Goal: Task Accomplishment & Management: Manage account settings

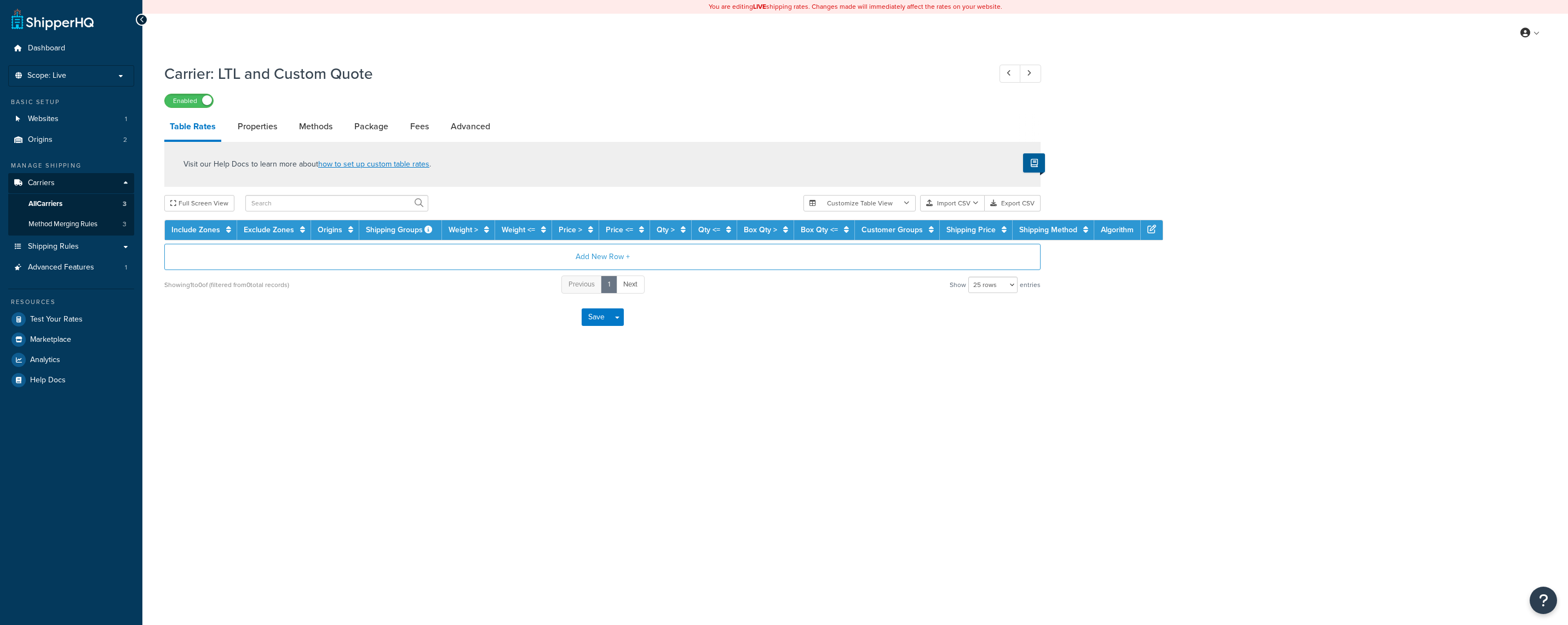
select select "25"
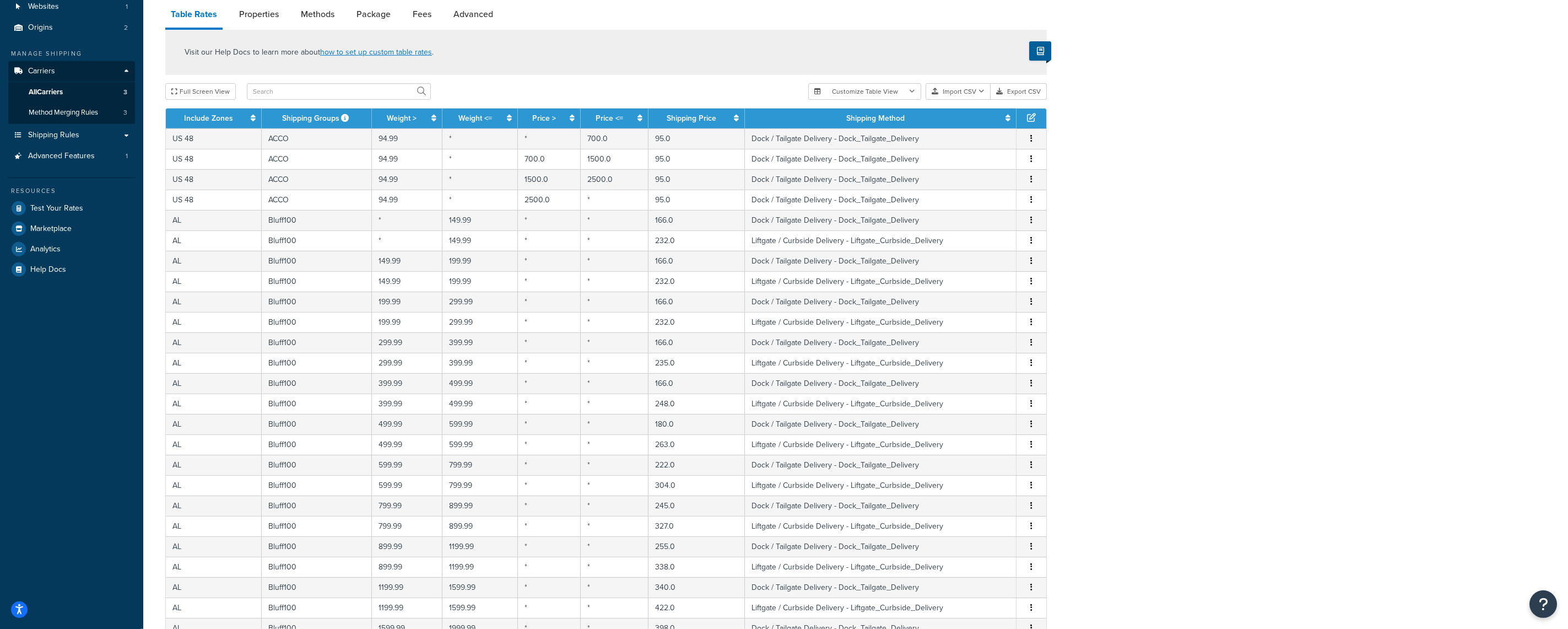
scroll to position [279, 0]
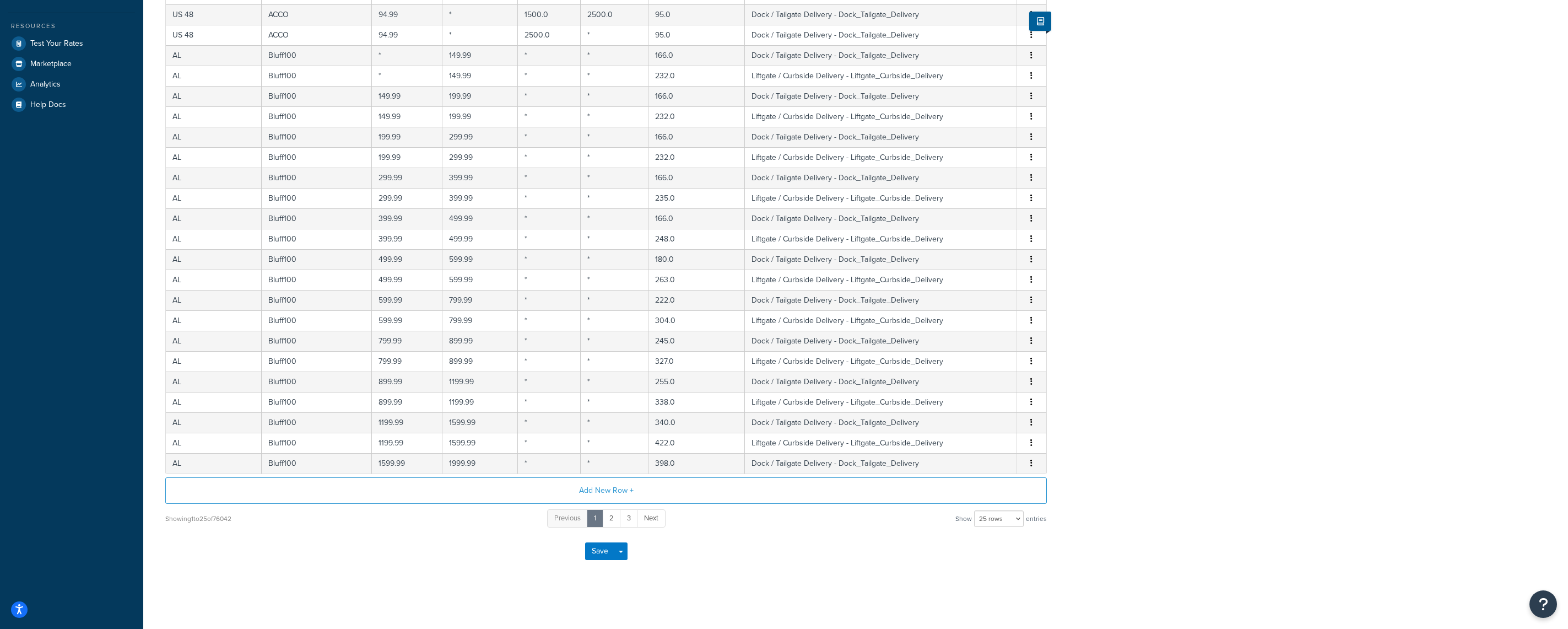
drag, startPoint x: 1228, startPoint y: 214, endPoint x: 1259, endPoint y: 514, distance: 301.6
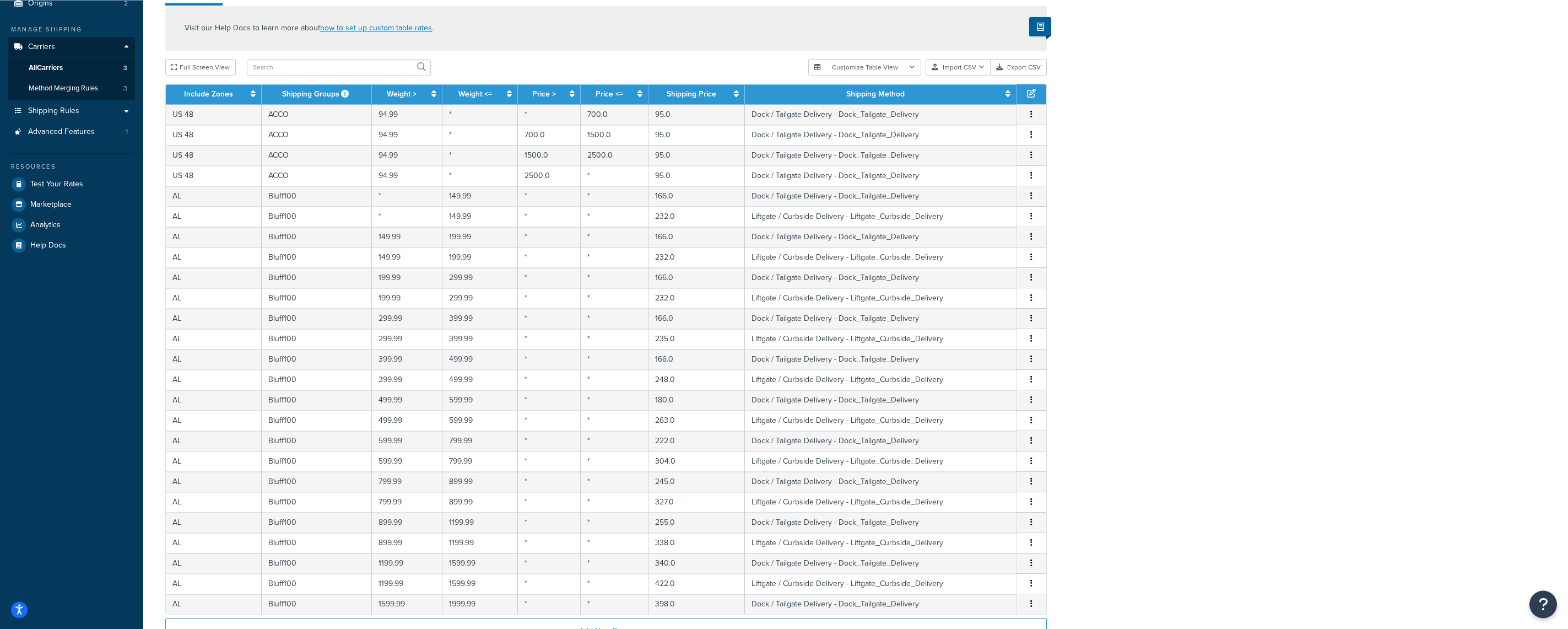
scroll to position [0, 0]
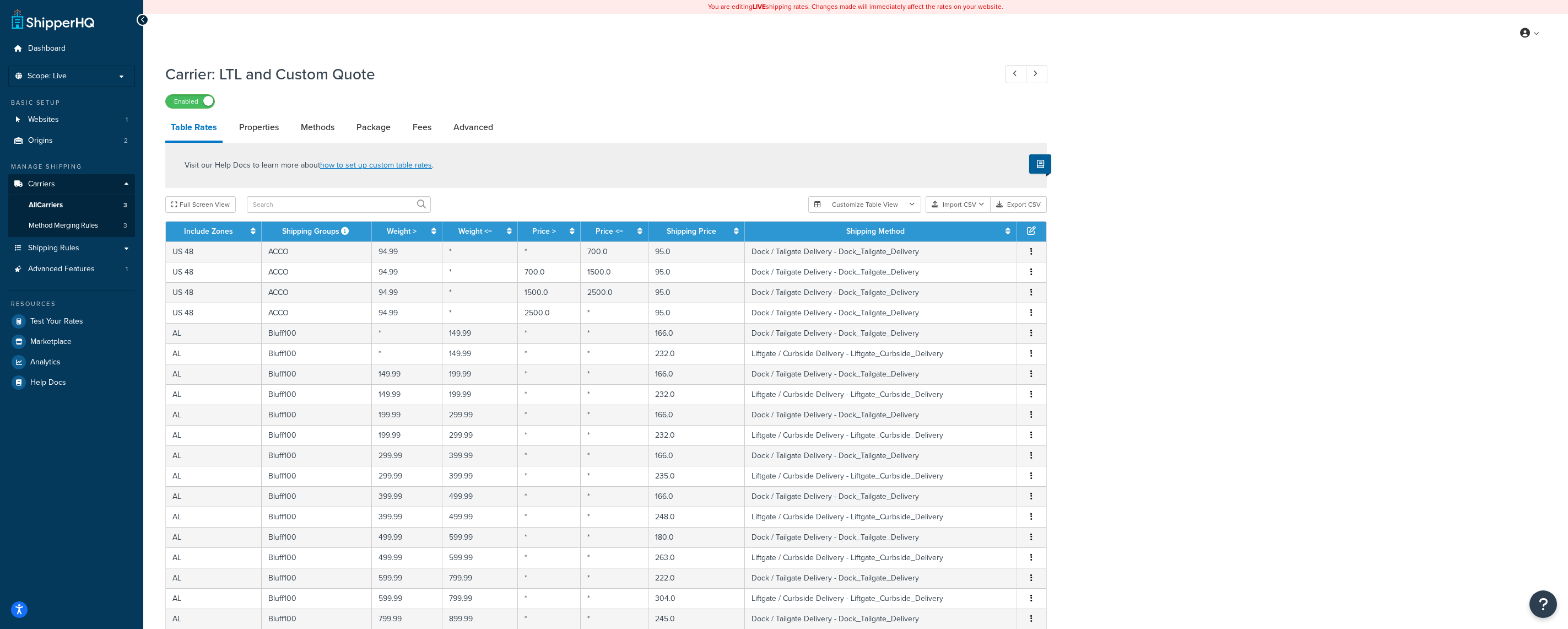
drag, startPoint x: 1275, startPoint y: 534, endPoint x: 1199, endPoint y: 305, distance: 241.3
click at [1041, 208] on button "Export CSV" at bounding box center [1019, 204] width 56 height 17
click at [91, 205] on link "All Carriers 3" at bounding box center [71, 205] width 127 height 20
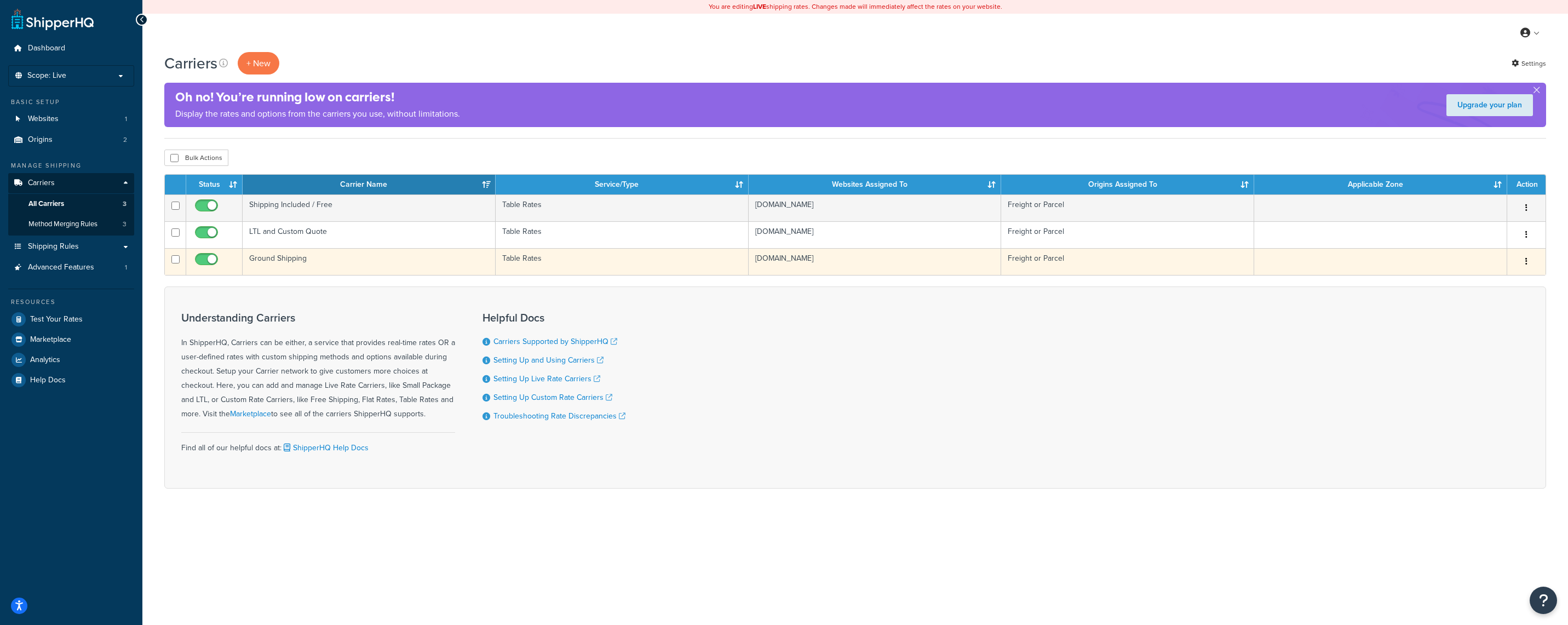
click at [360, 265] on td "Ground Shipping" at bounding box center [369, 261] width 253 height 27
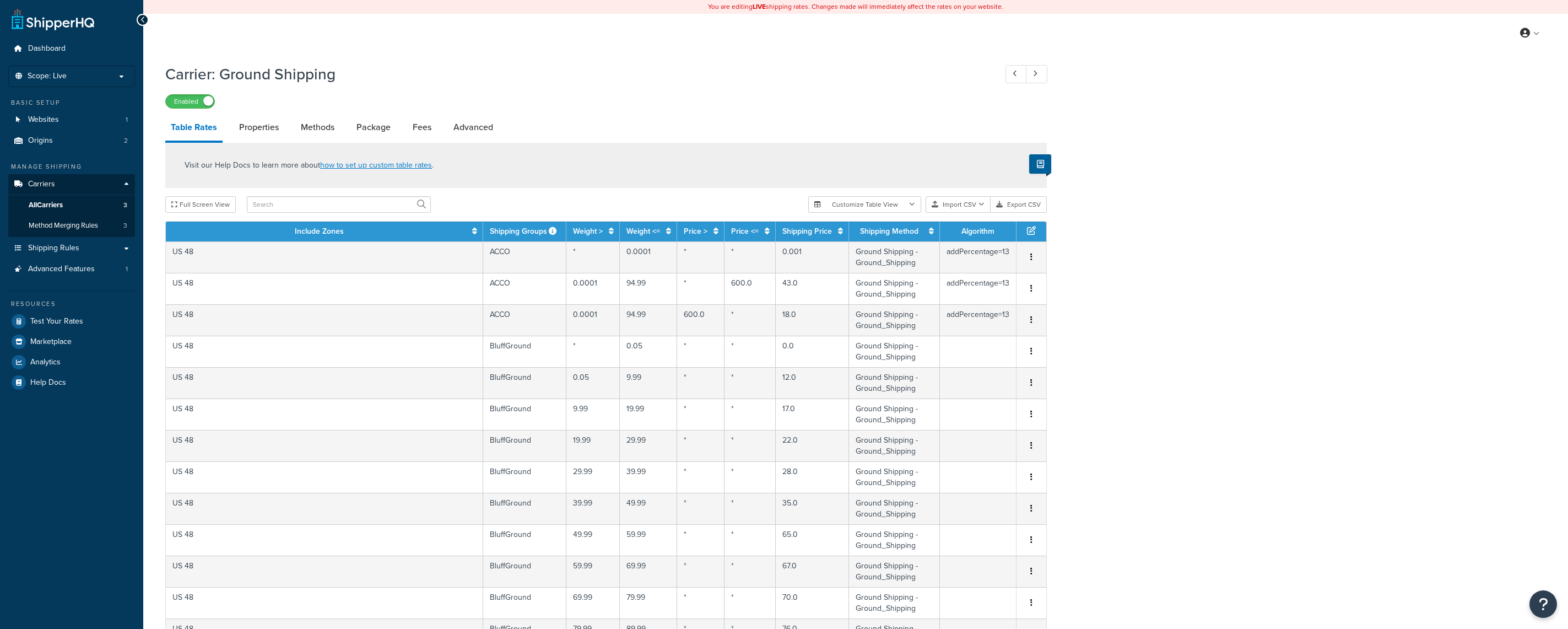
select select "25"
click at [1026, 206] on button "Export CSV" at bounding box center [1019, 204] width 56 height 17
click at [72, 203] on link "All Carriers 3" at bounding box center [71, 205] width 127 height 20
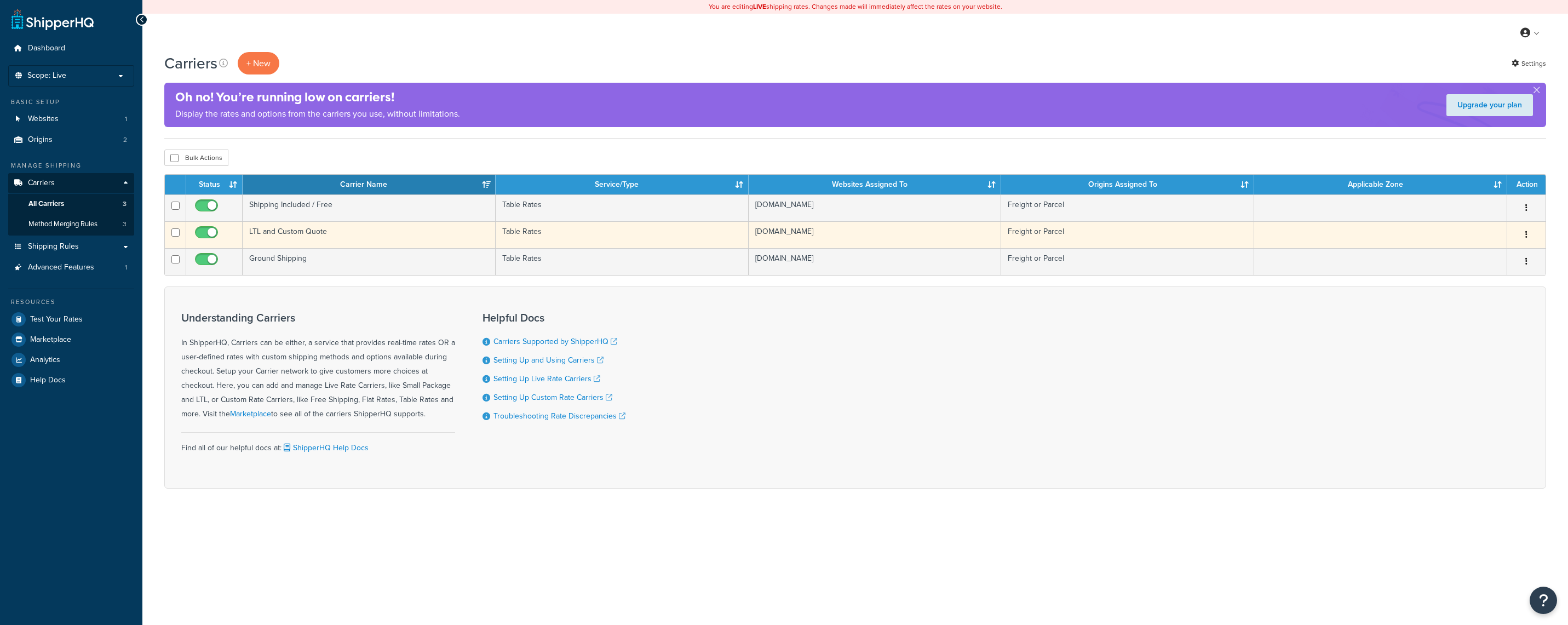
click at [323, 233] on td "LTL and Custom Quote" at bounding box center [369, 235] width 253 height 27
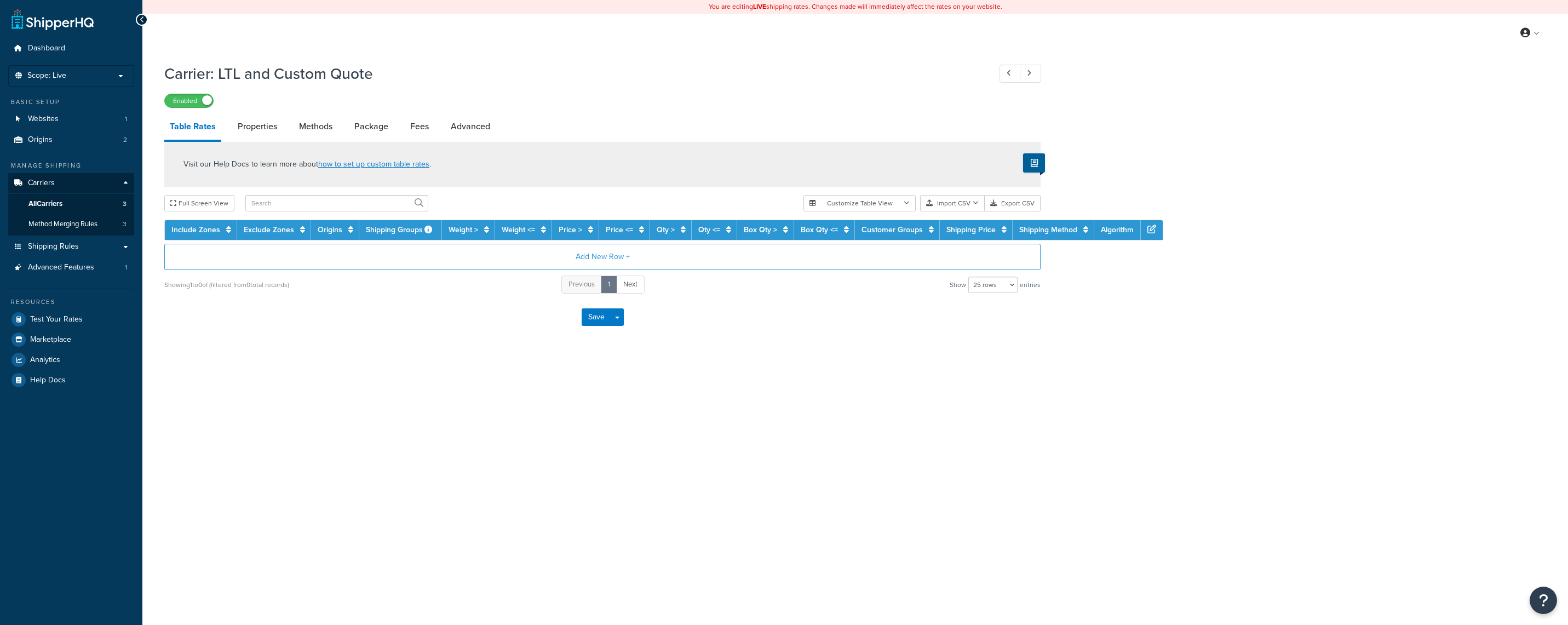
select select "25"
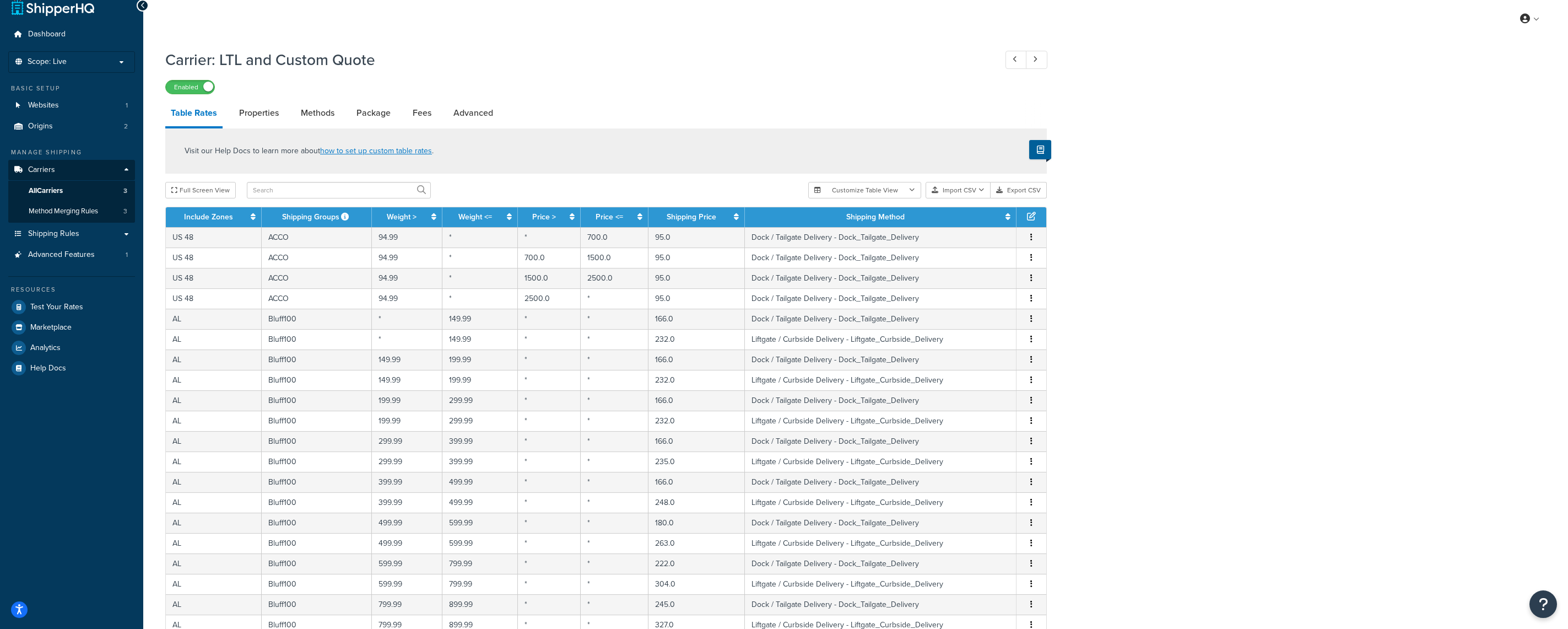
scroll to position [24, 0]
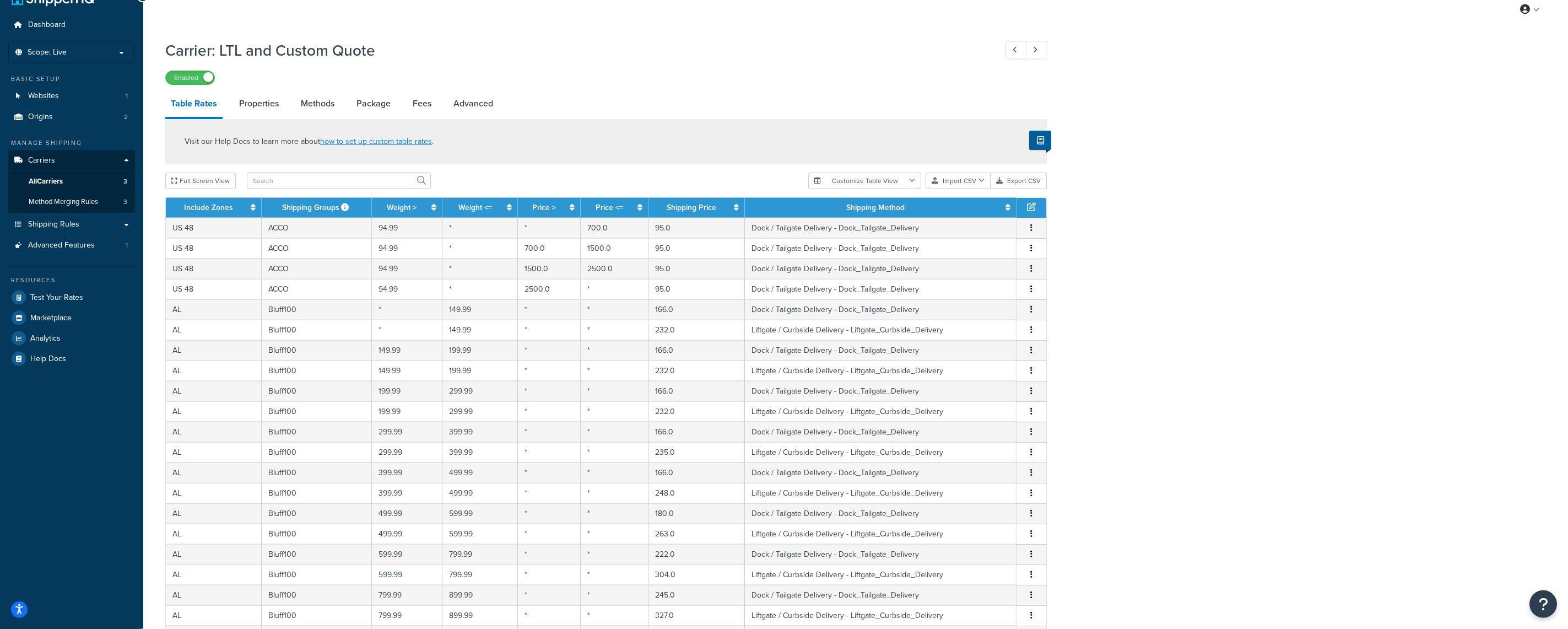
drag, startPoint x: 1326, startPoint y: 181, endPoint x: 1332, endPoint y: 190, distance: 10.8
click at [973, 185] on button "Import CSV" at bounding box center [958, 180] width 65 height 17
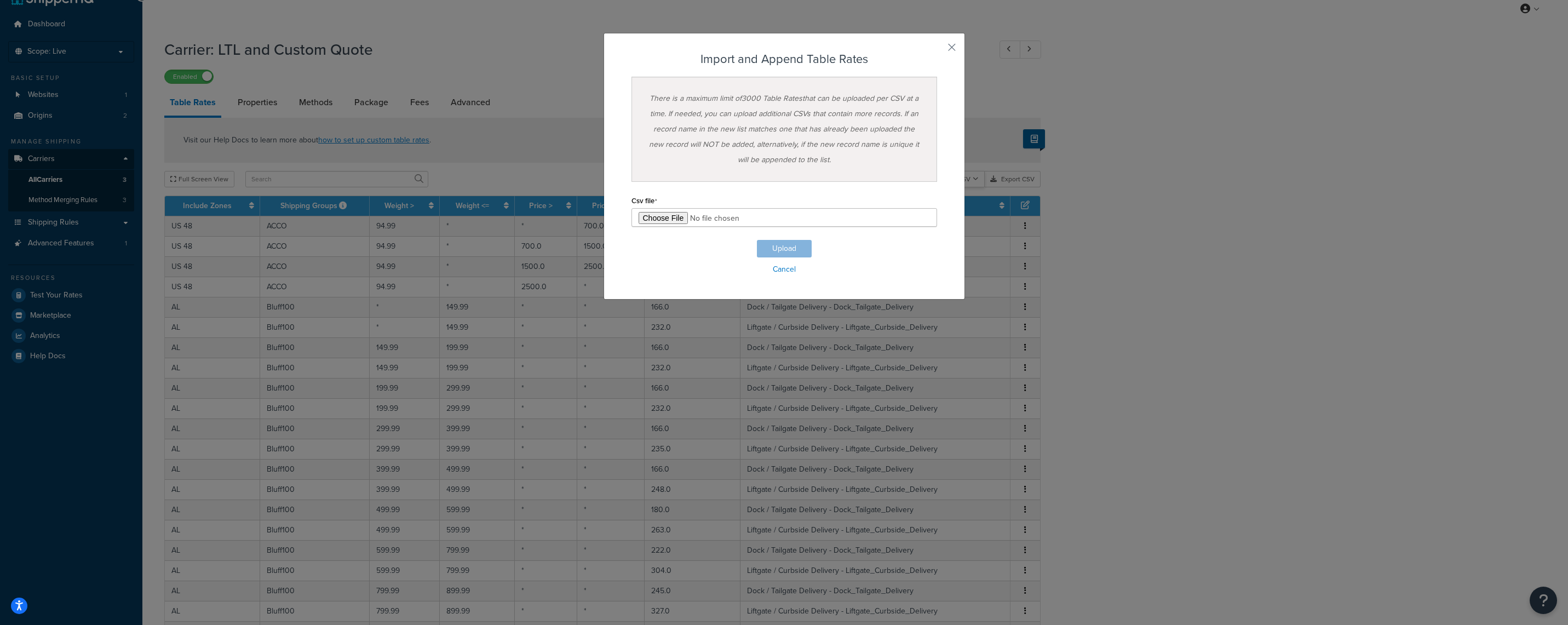
click at [973, 187] on div "Customize Table View Show all columns Show selected columns Import CSV Import a…" at bounding box center [922, 179] width 237 height 17
click at [652, 215] on input "file" at bounding box center [784, 217] width 305 height 19
click at [650, 222] on input "file" at bounding box center [784, 217] width 305 height 19
type input "C:\fakepath\tecno-import.csv"
click at [789, 247] on button "Upload" at bounding box center [784, 249] width 55 height 17
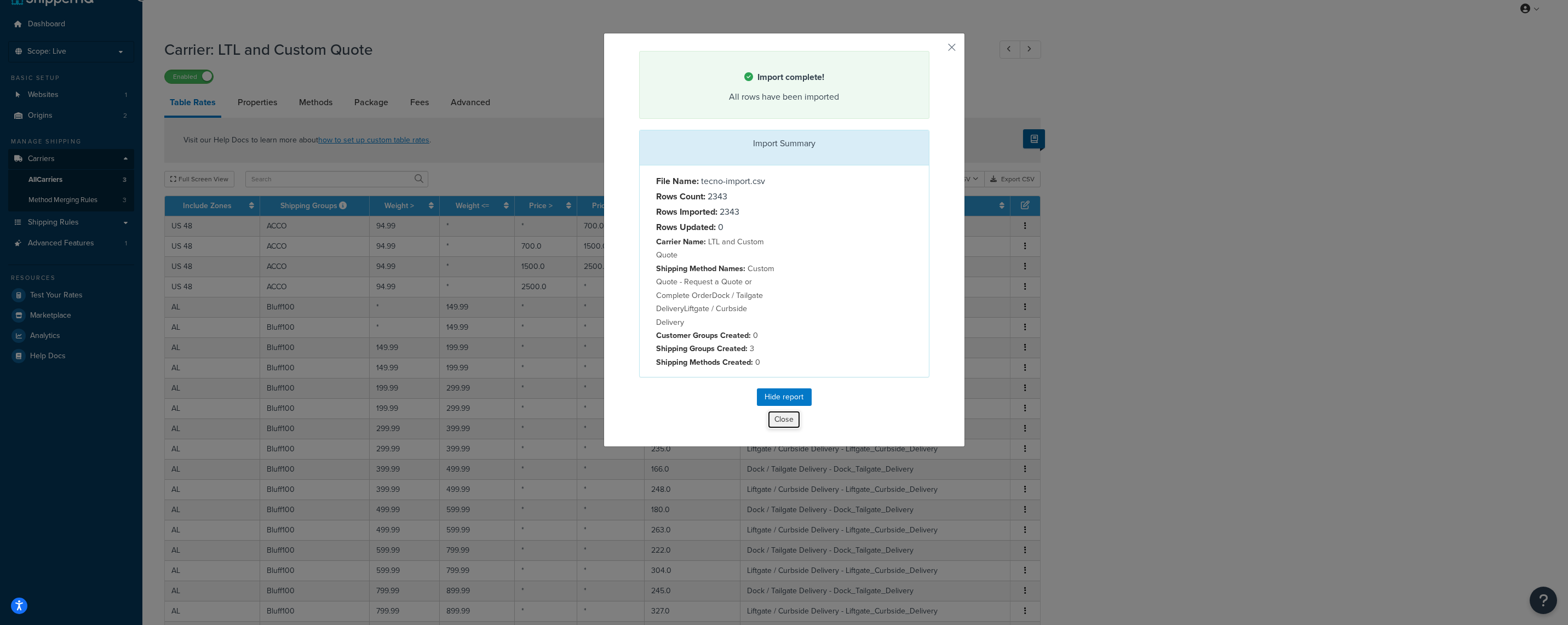
click at [780, 425] on button "Close" at bounding box center [784, 420] width 33 height 19
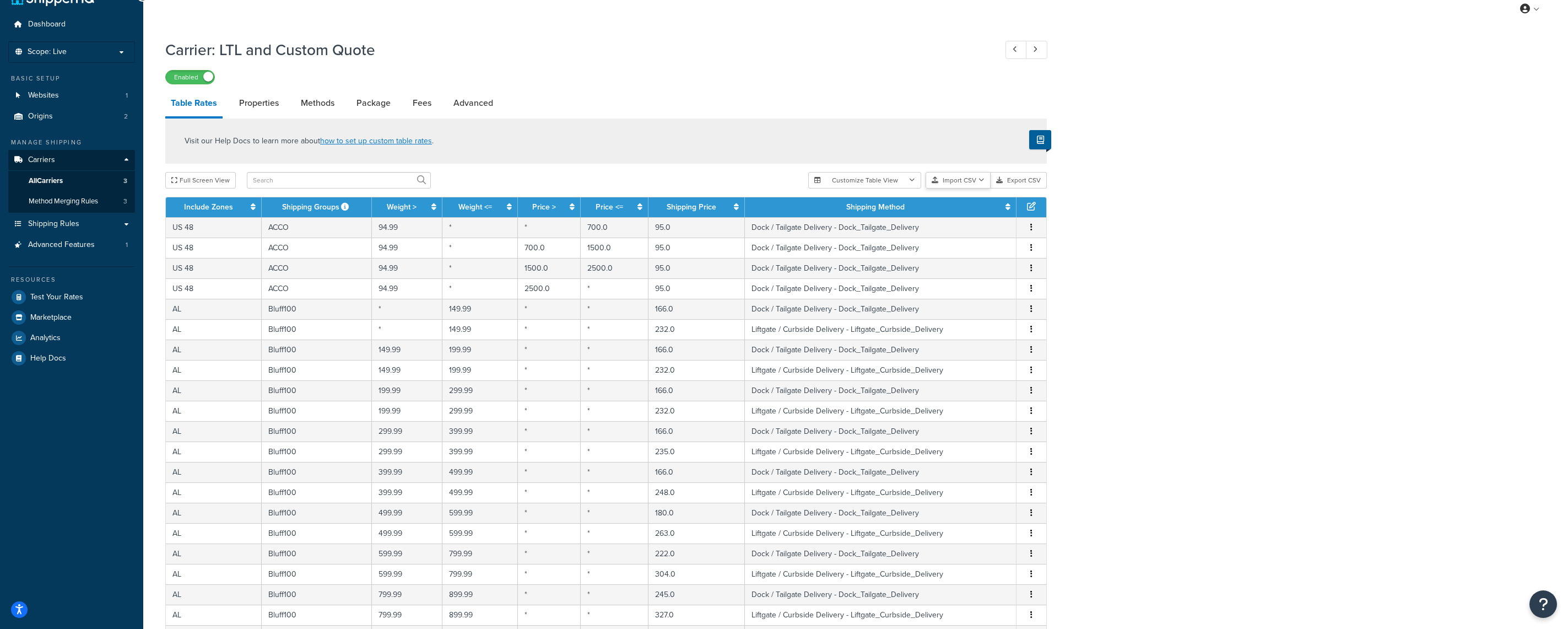
click at [967, 183] on button "Import CSV" at bounding box center [958, 180] width 65 height 17
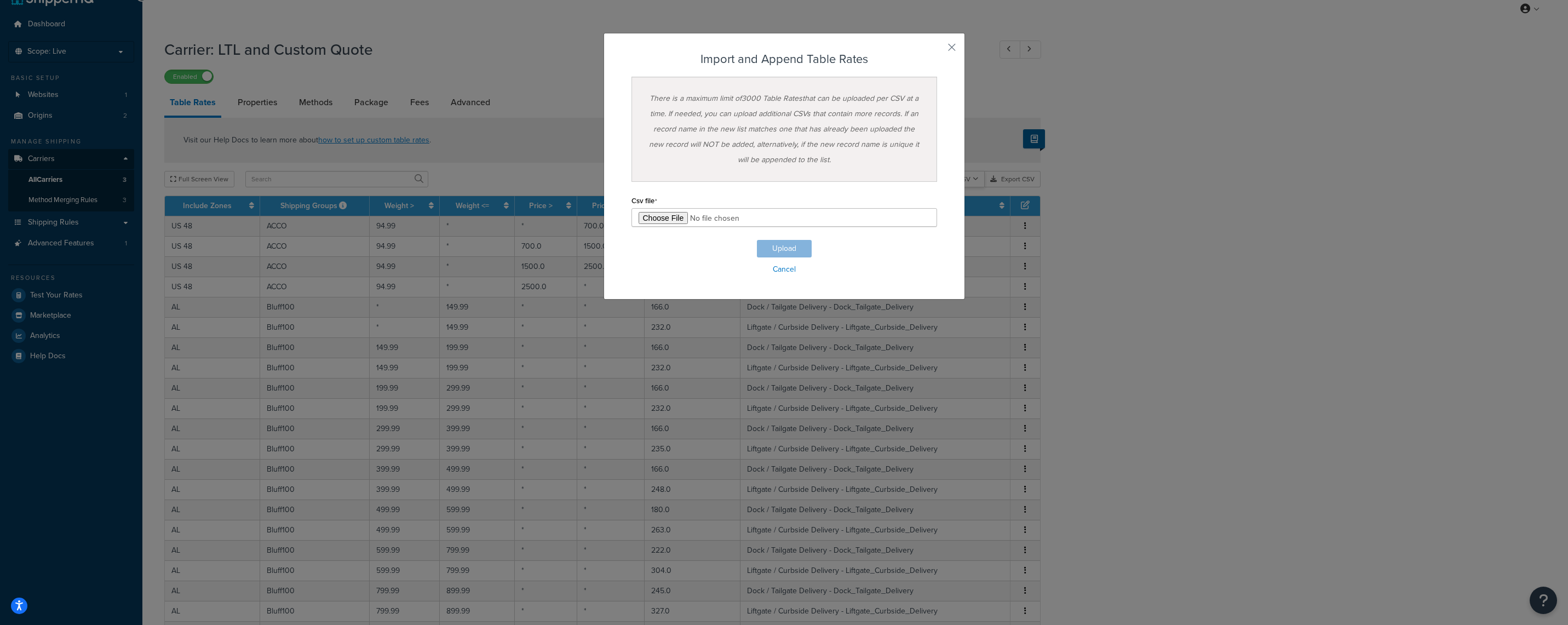
click at [965, 187] on div "Customize Table View Show all columns Show selected columns Import CSV Import a…" at bounding box center [922, 179] width 237 height 17
click at [645, 215] on input "file" at bounding box center [784, 217] width 305 height 19
type input "C:\fakepath\tecno-import2.csv"
click at [777, 247] on button "Upload" at bounding box center [784, 249] width 55 height 17
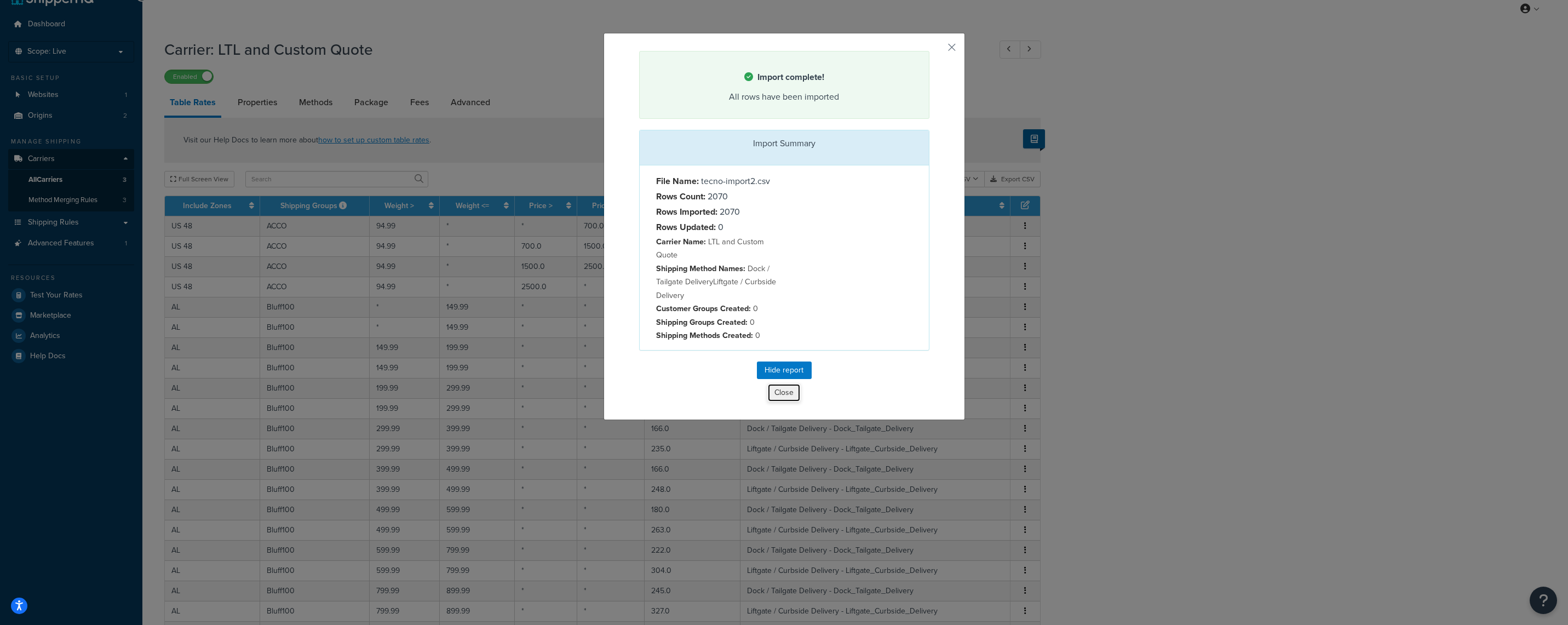
click at [783, 396] on button "Close" at bounding box center [784, 393] width 33 height 19
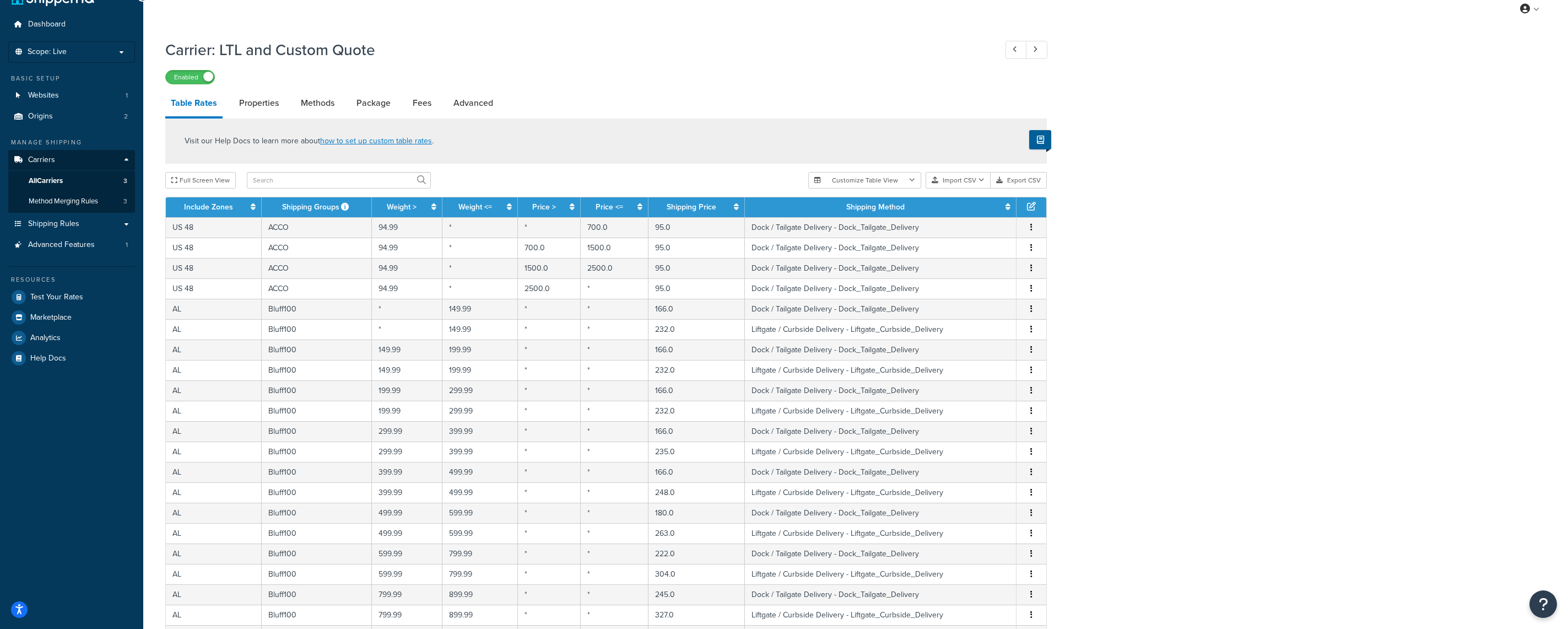
click at [1180, 242] on div "Carrier: LTL and Custom Quote Enabled Table Rates Properties Methods Package Fe…" at bounding box center [856, 444] width 1425 height 822
click at [68, 228] on span "Shipping Rules" at bounding box center [54, 224] width 51 height 9
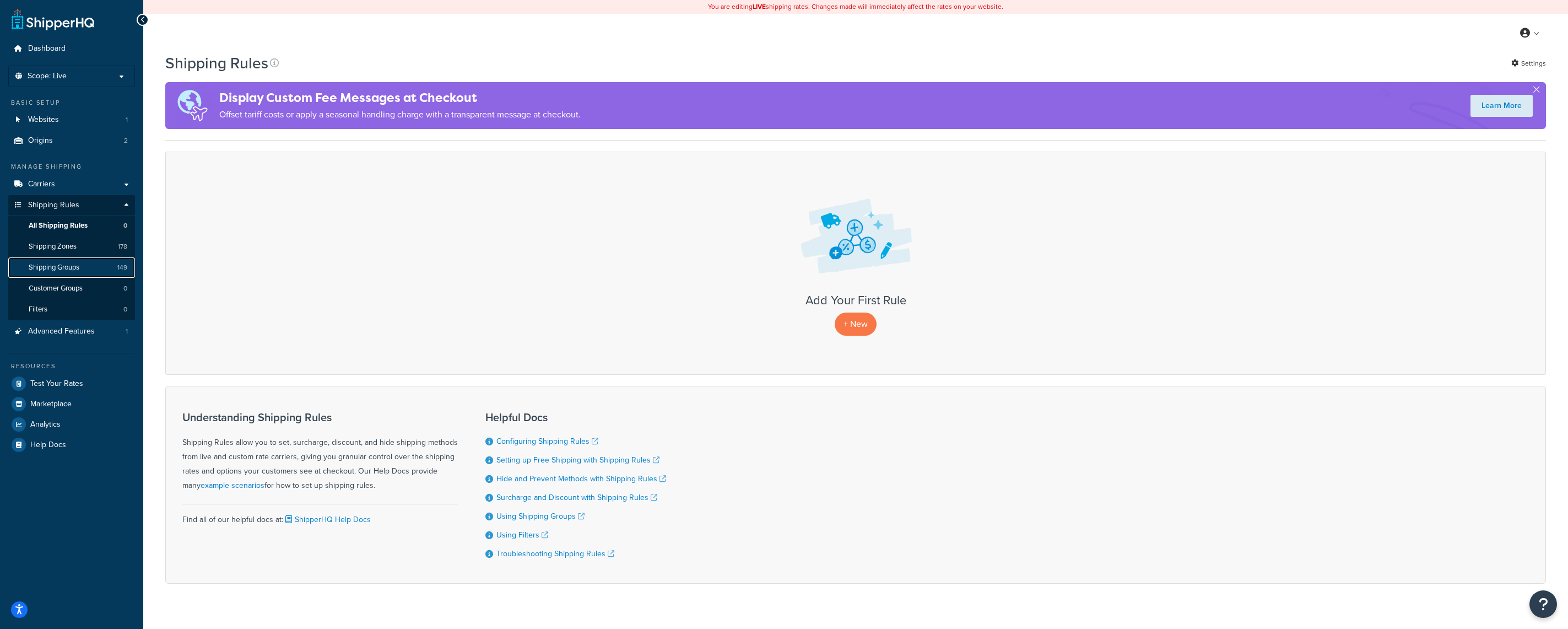
click at [97, 263] on link "Shipping Groups 149" at bounding box center [71, 268] width 127 height 20
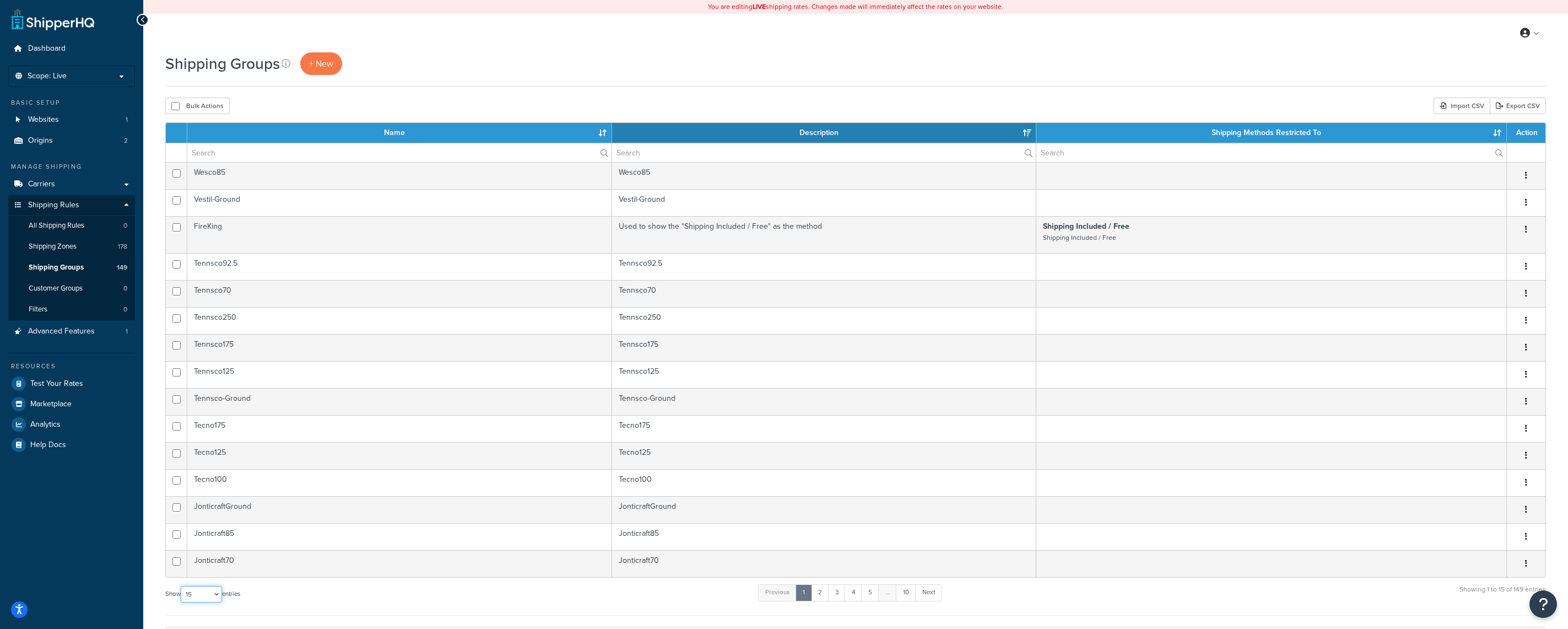
click at [180, 586] on select "10 15 25 50 100" at bounding box center [201, 594] width 42 height 17
select select "100"
click option "100" at bounding box center [0, 0] width 0 height 0
click at [263, 137] on th "Name" at bounding box center [399, 133] width 425 height 20
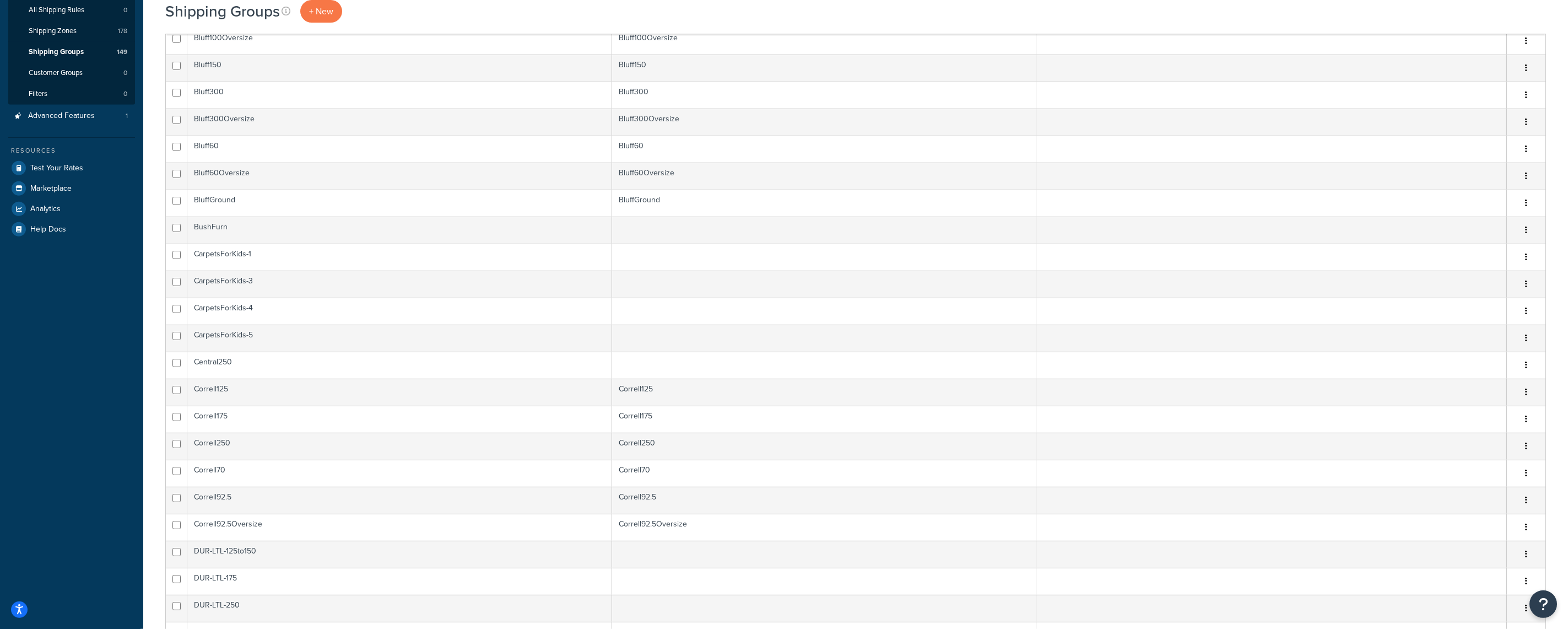
scroll to position [252, 0]
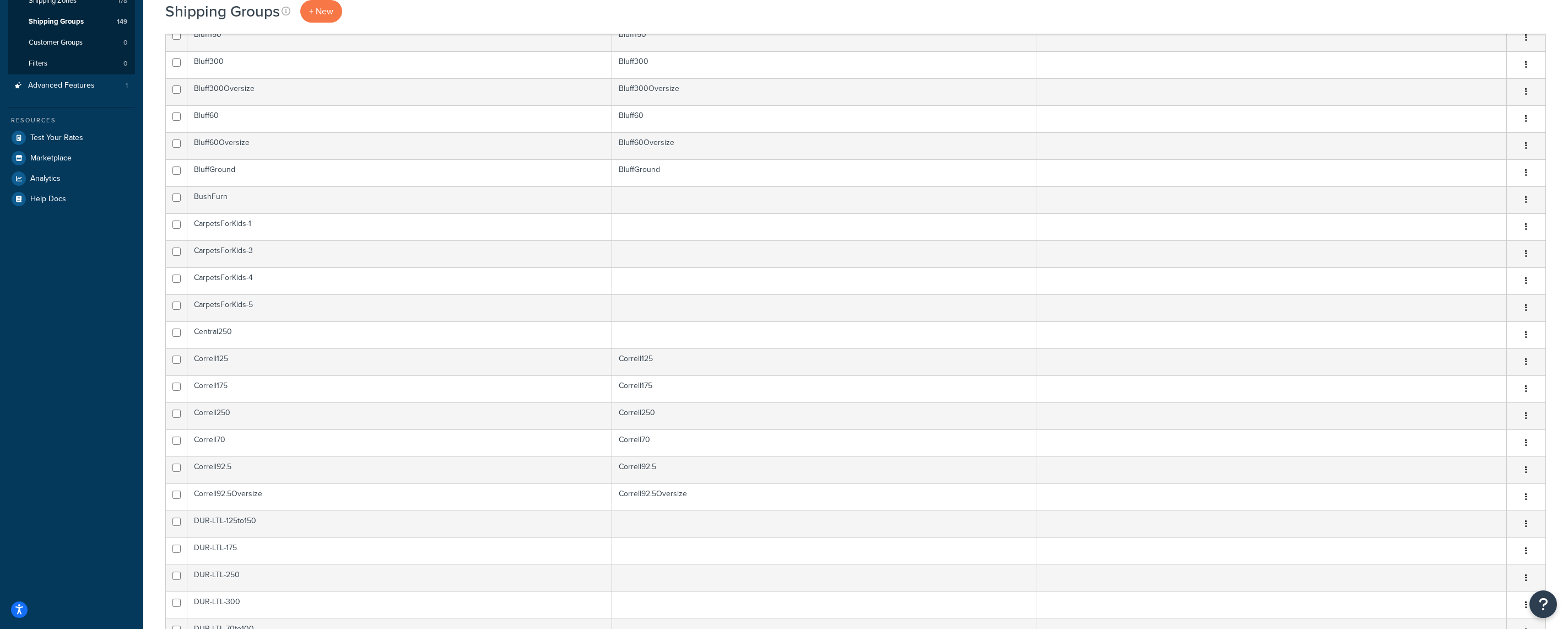
drag, startPoint x: 162, startPoint y: 290, endPoint x: 160, endPoint y: 328, distance: 38.1
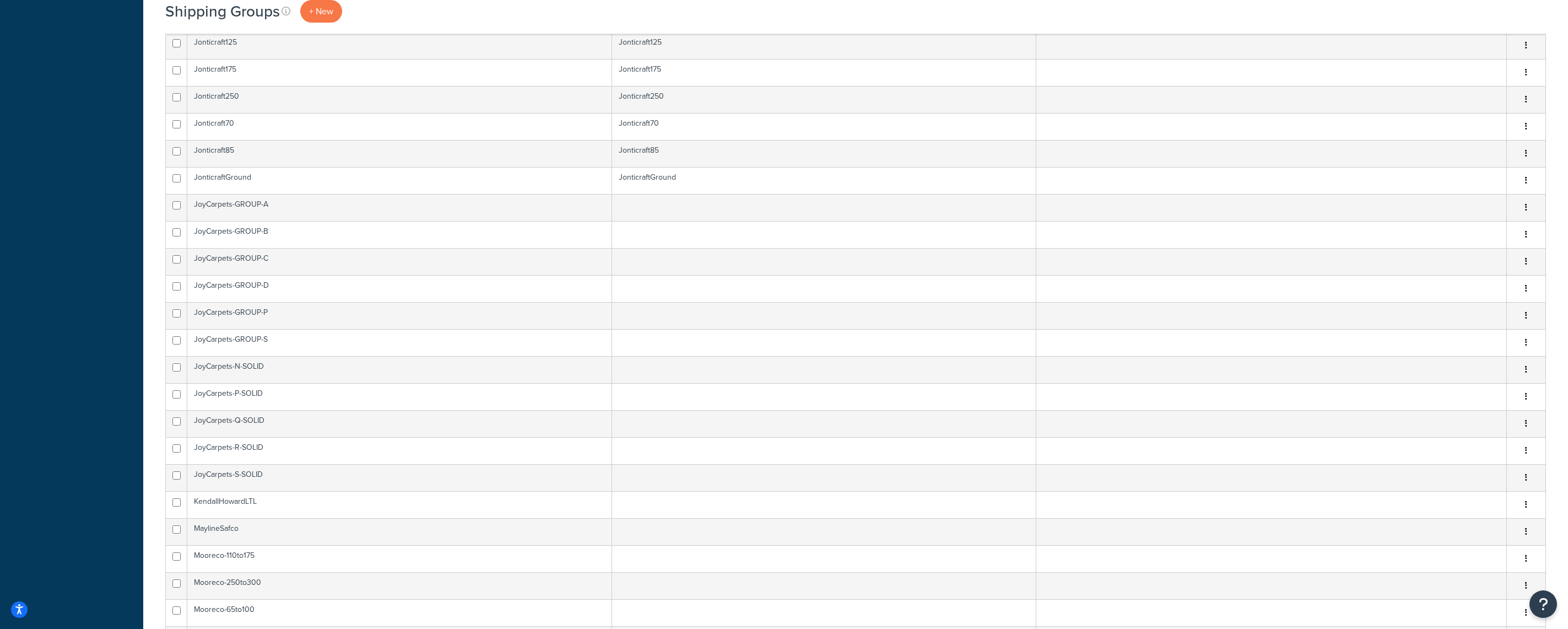
scroll to position [2474, 0]
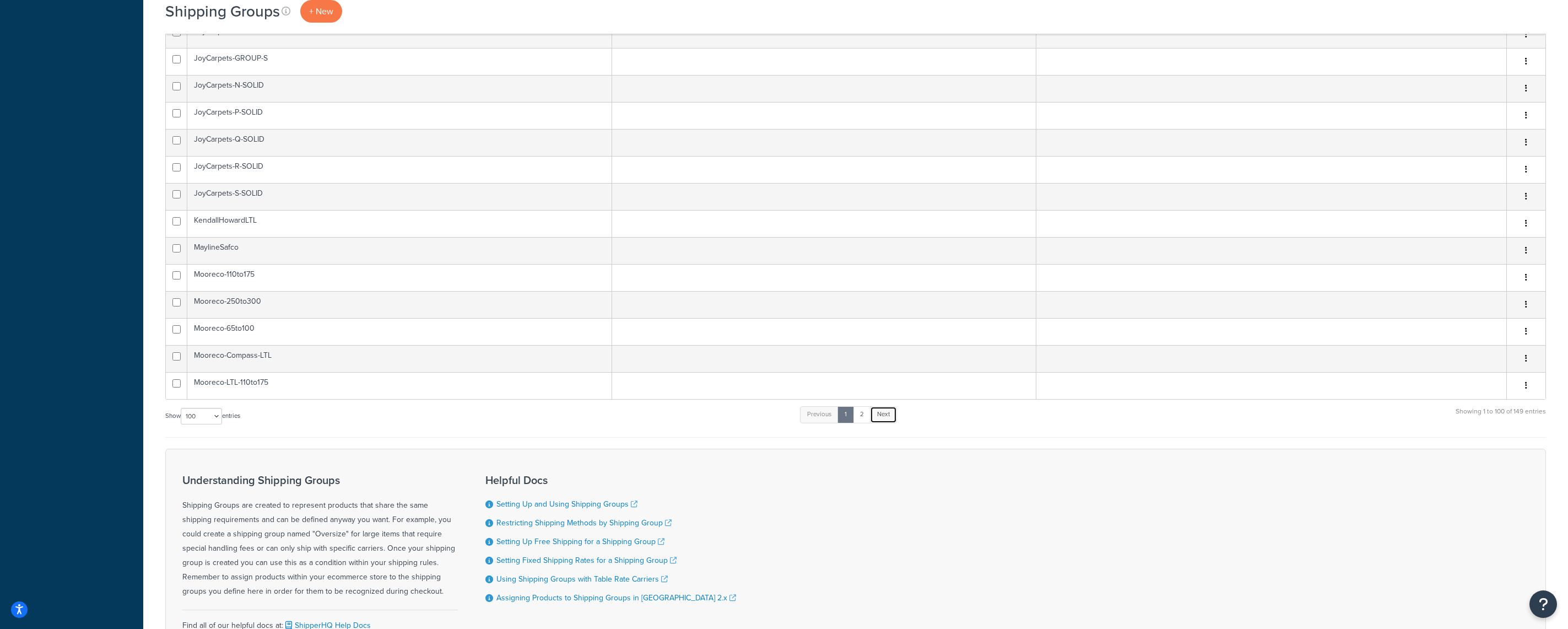
click at [886, 417] on link "Next" at bounding box center [884, 414] width 27 height 17
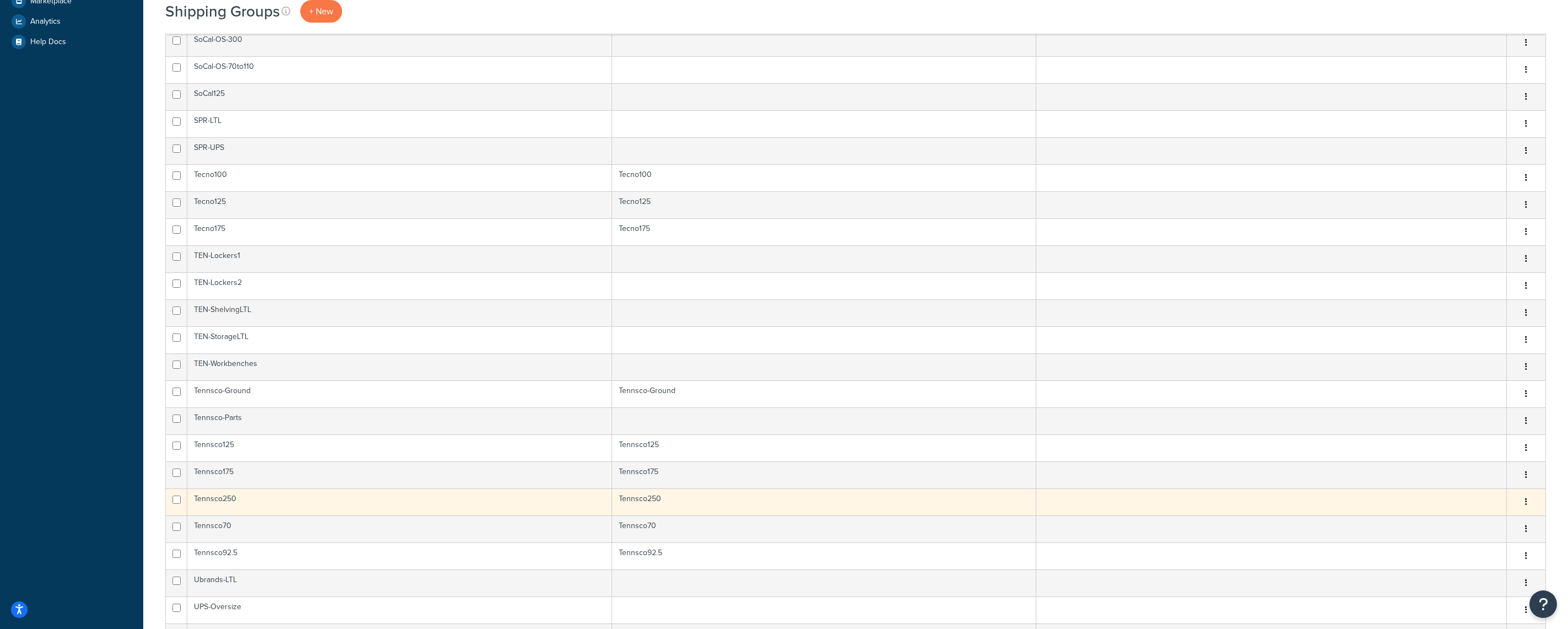
scroll to position [347, 0]
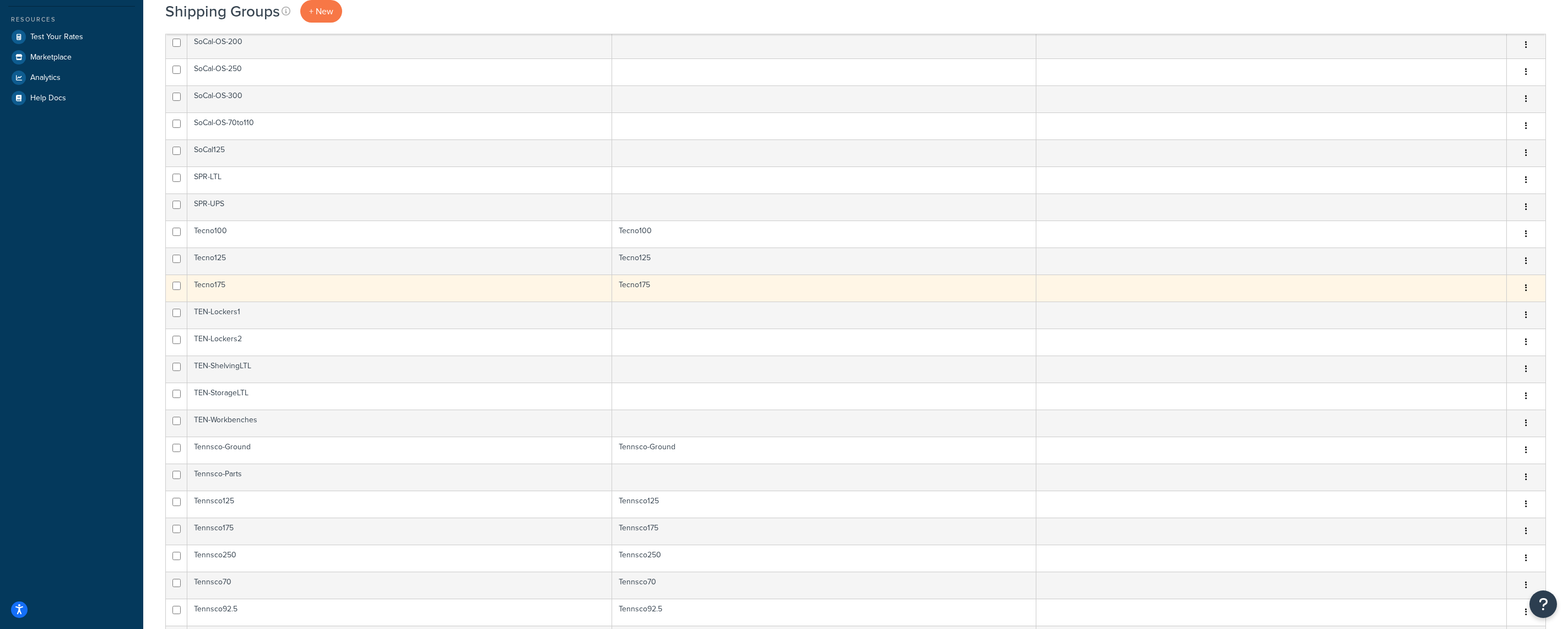
click at [1526, 287] on icon "button" at bounding box center [1526, 287] width 2 height 7
click at [1491, 309] on link "Edit" at bounding box center [1482, 311] width 87 height 23
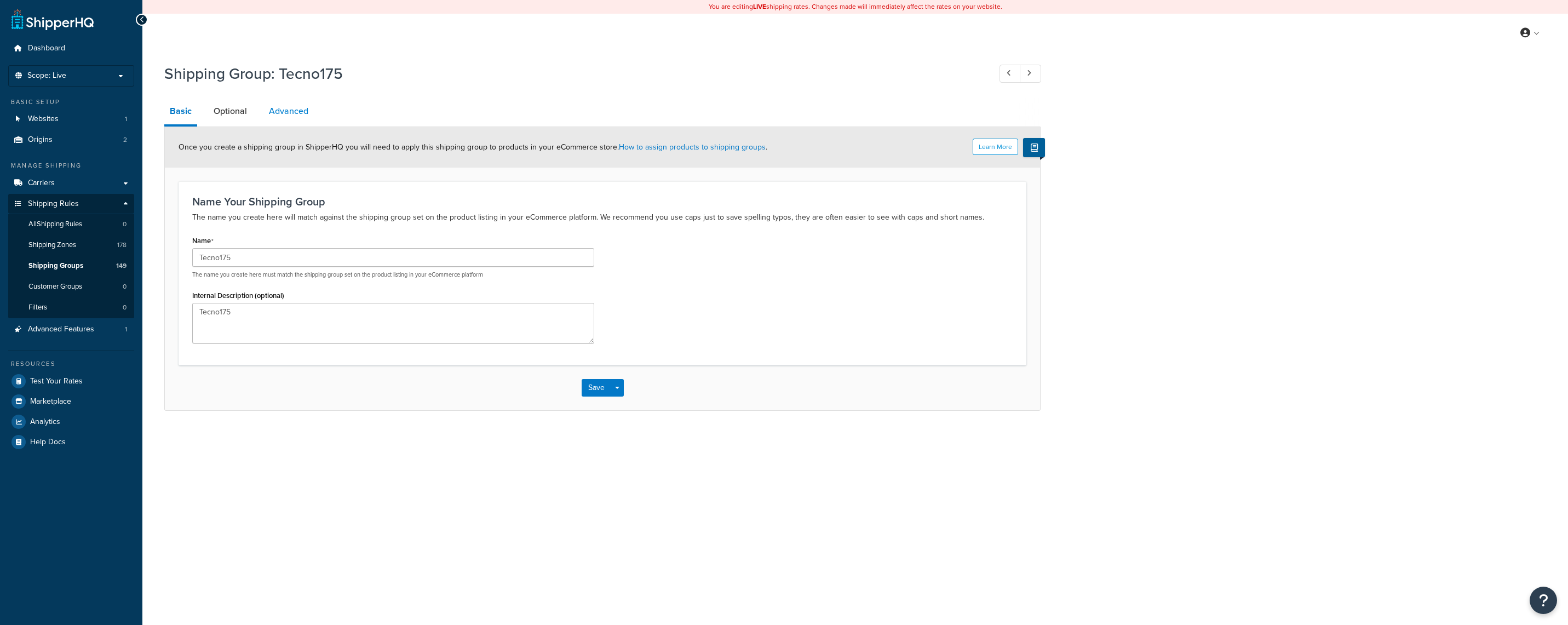
click at [293, 107] on link "Advanced" at bounding box center [289, 111] width 51 height 26
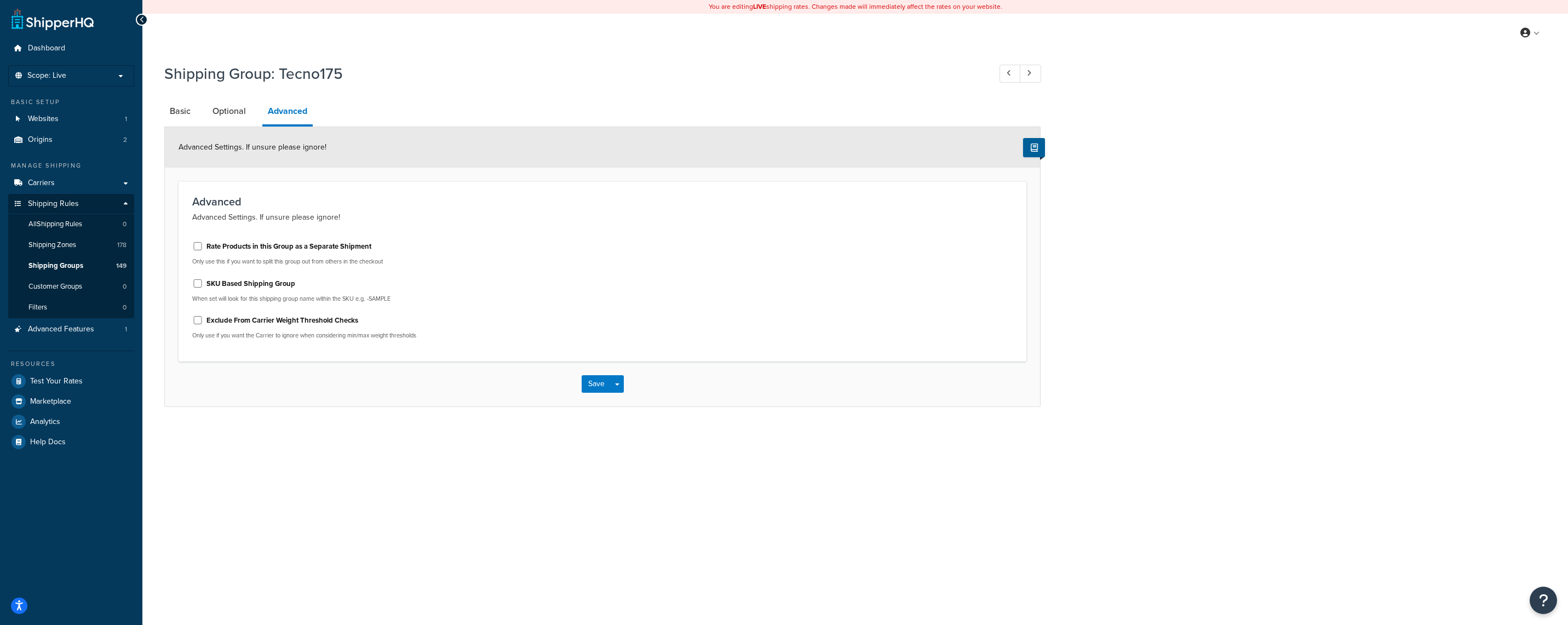
click at [255, 251] on label "Rate Products in this Group as a Separate Shipment" at bounding box center [289, 246] width 165 height 10
click at [203, 250] on input "Rate Products in this Group as a Separate Shipment" at bounding box center [197, 246] width 11 height 8
checkbox input "true"
click at [599, 392] on button "Save" at bounding box center [596, 384] width 29 height 17
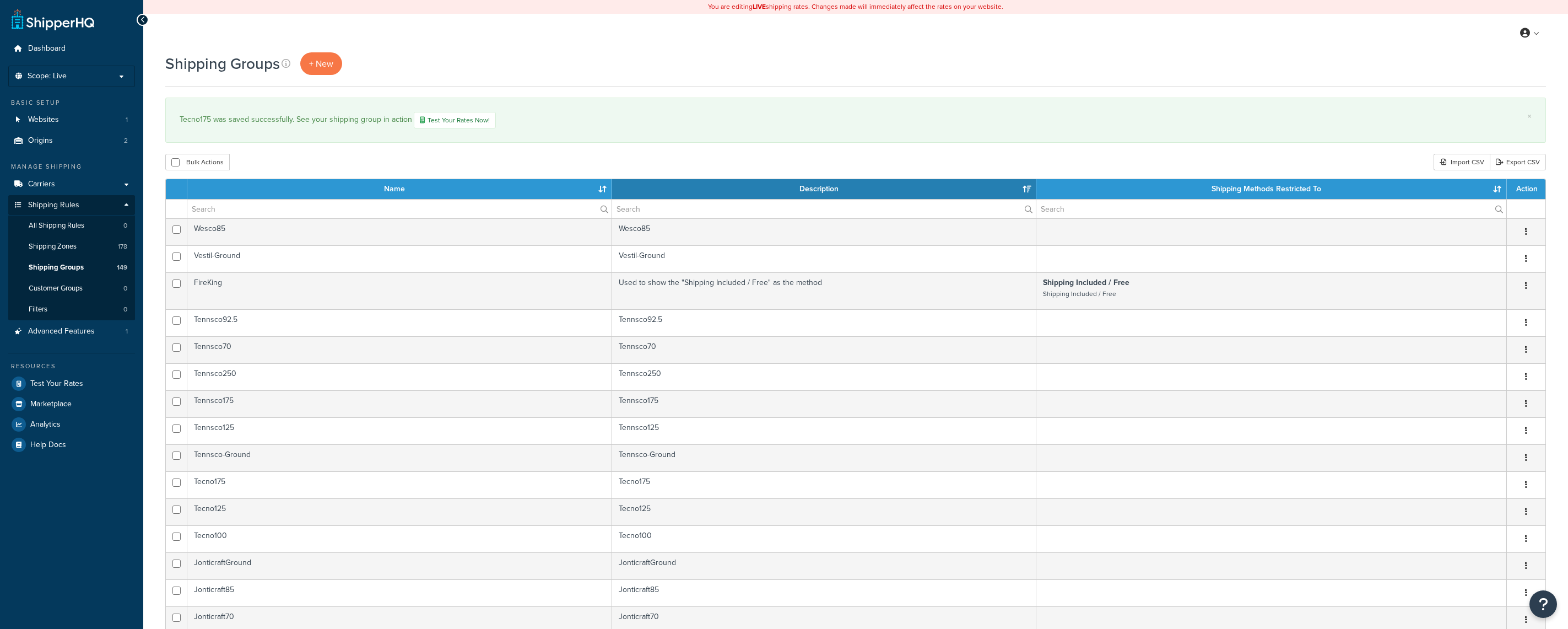
select select "15"
click at [251, 212] on input "text" at bounding box center [399, 209] width 424 height 19
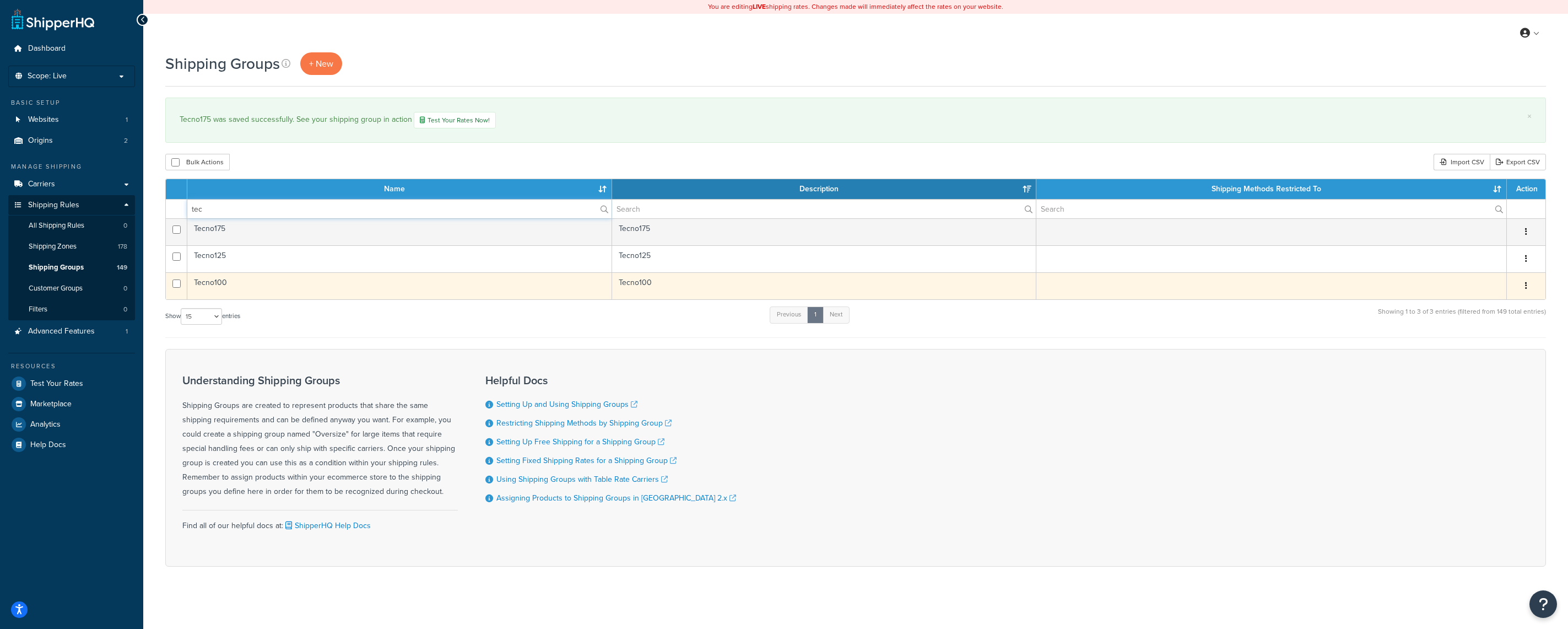
type input "tec"
click at [1526, 287] on icon "button" at bounding box center [1526, 285] width 2 height 7
click at [1491, 305] on link "Edit" at bounding box center [1482, 309] width 87 height 23
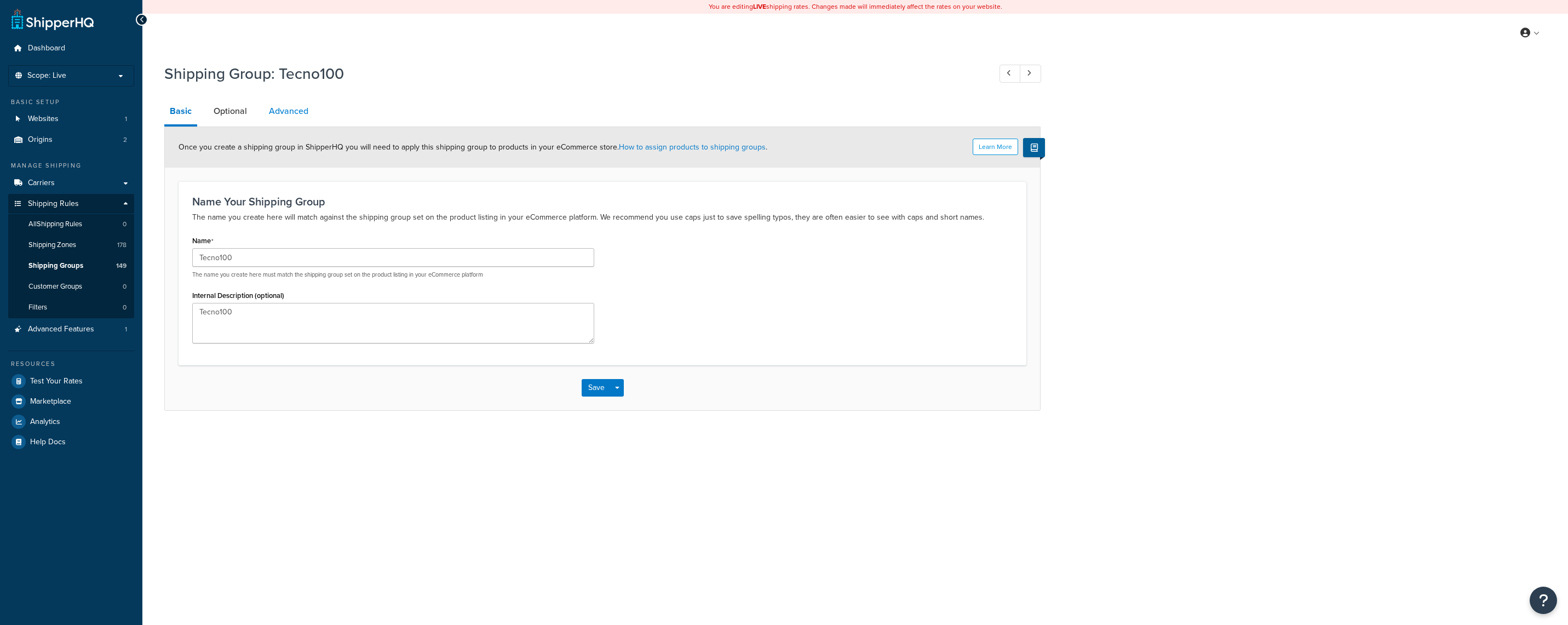
click at [287, 117] on link "Advanced" at bounding box center [289, 111] width 51 height 26
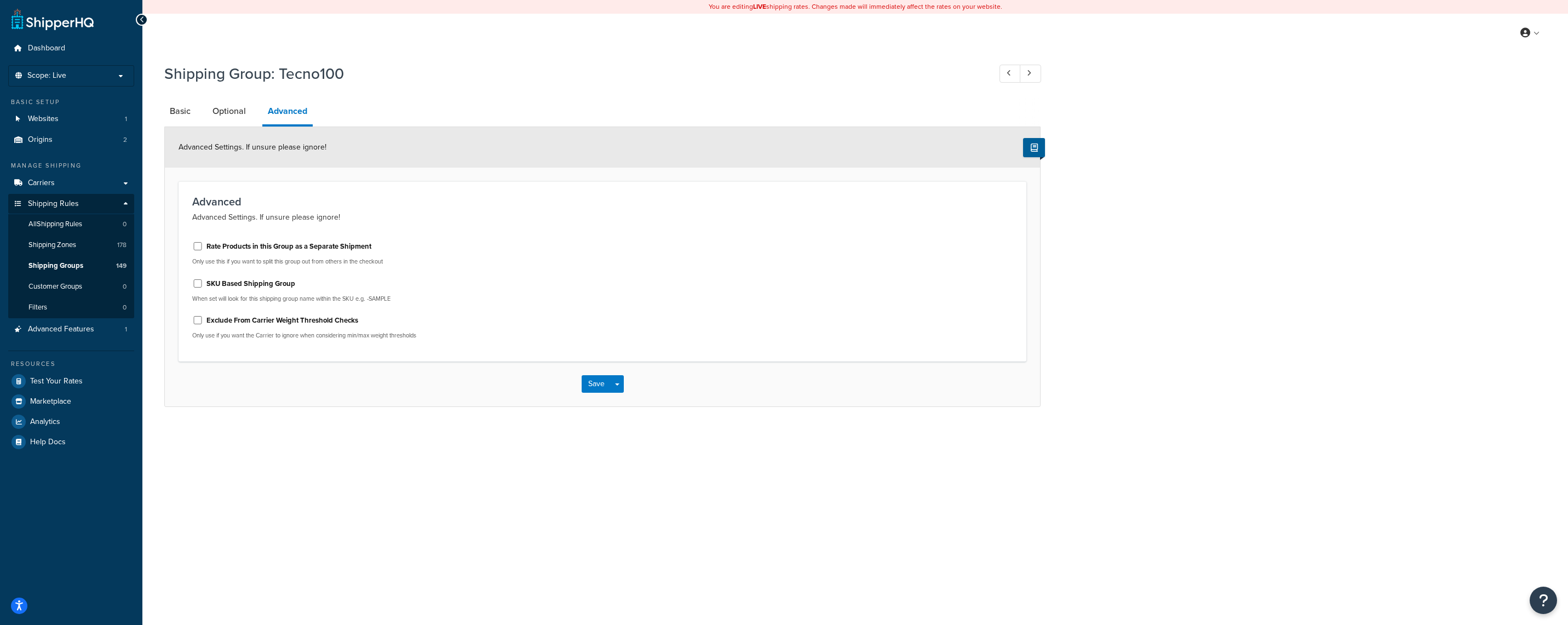
click at [235, 247] on label "Rate Products in this Group as a Separate Shipment" at bounding box center [289, 246] width 165 height 10
click at [203, 247] on input "Rate Products in this Group as a Separate Shipment" at bounding box center [197, 246] width 11 height 8
checkbox input "true"
click at [588, 386] on button "Save" at bounding box center [596, 384] width 29 height 17
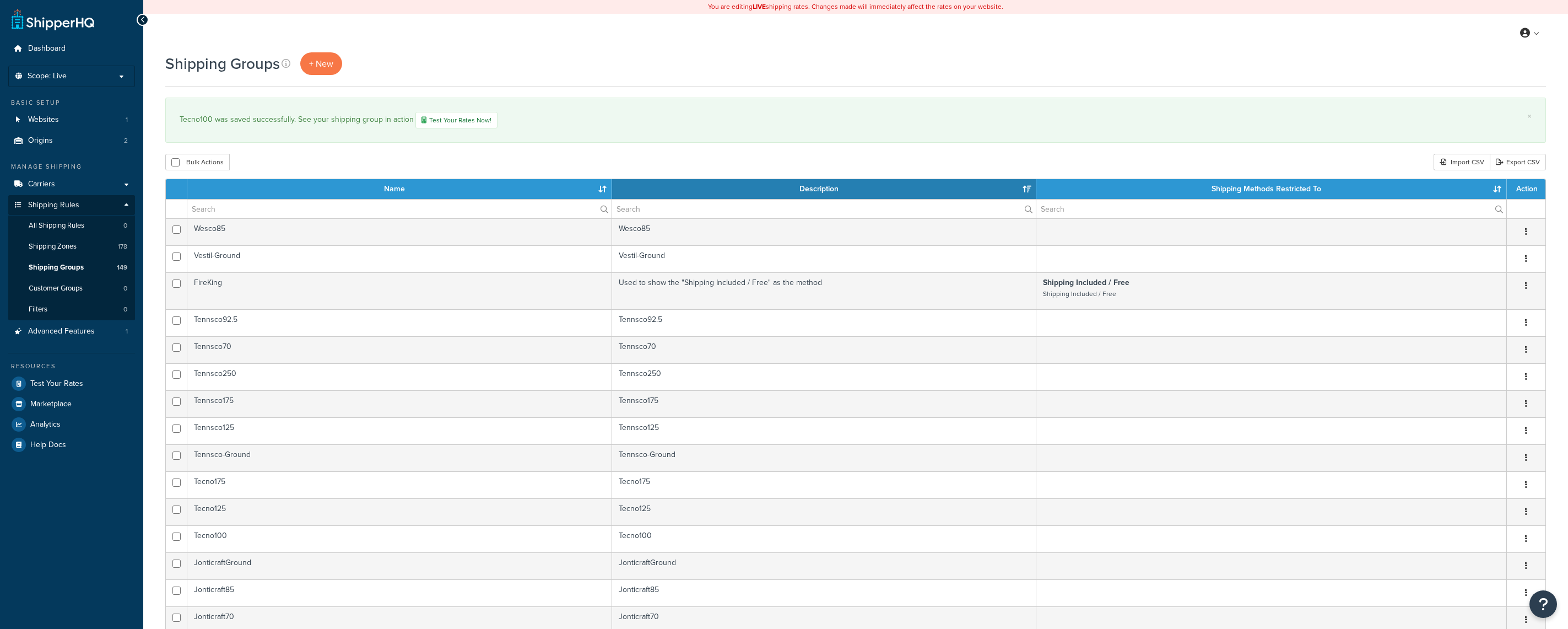
select select "15"
click at [236, 212] on input "text" at bounding box center [399, 209] width 424 height 19
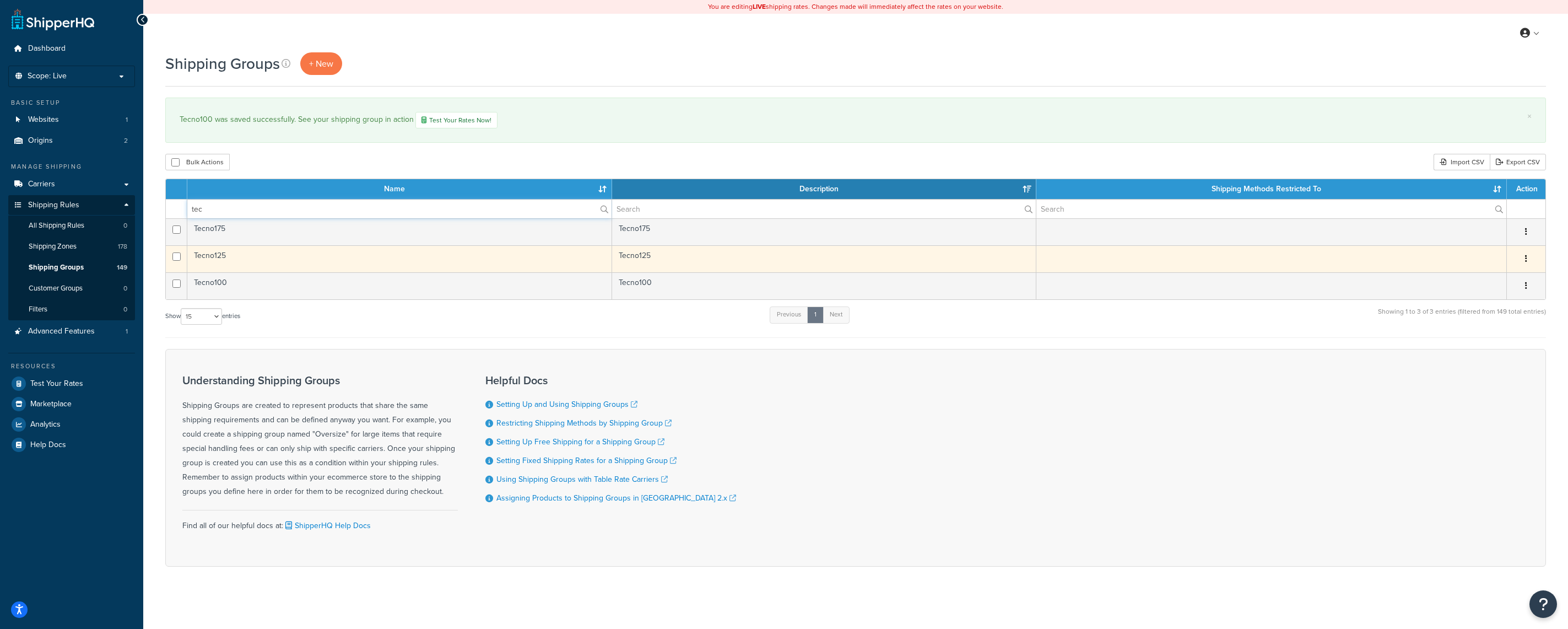
type input "tec"
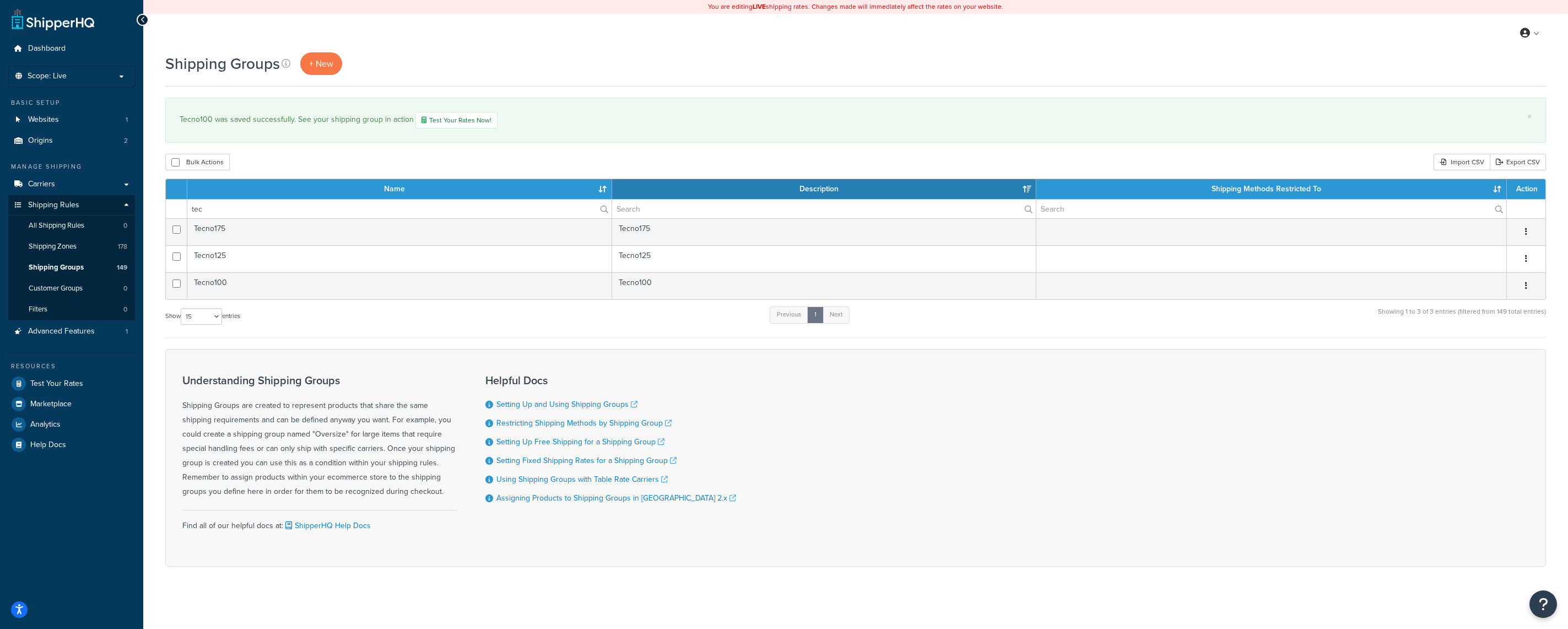
click at [1525, 260] on button "button" at bounding box center [1526, 259] width 15 height 17
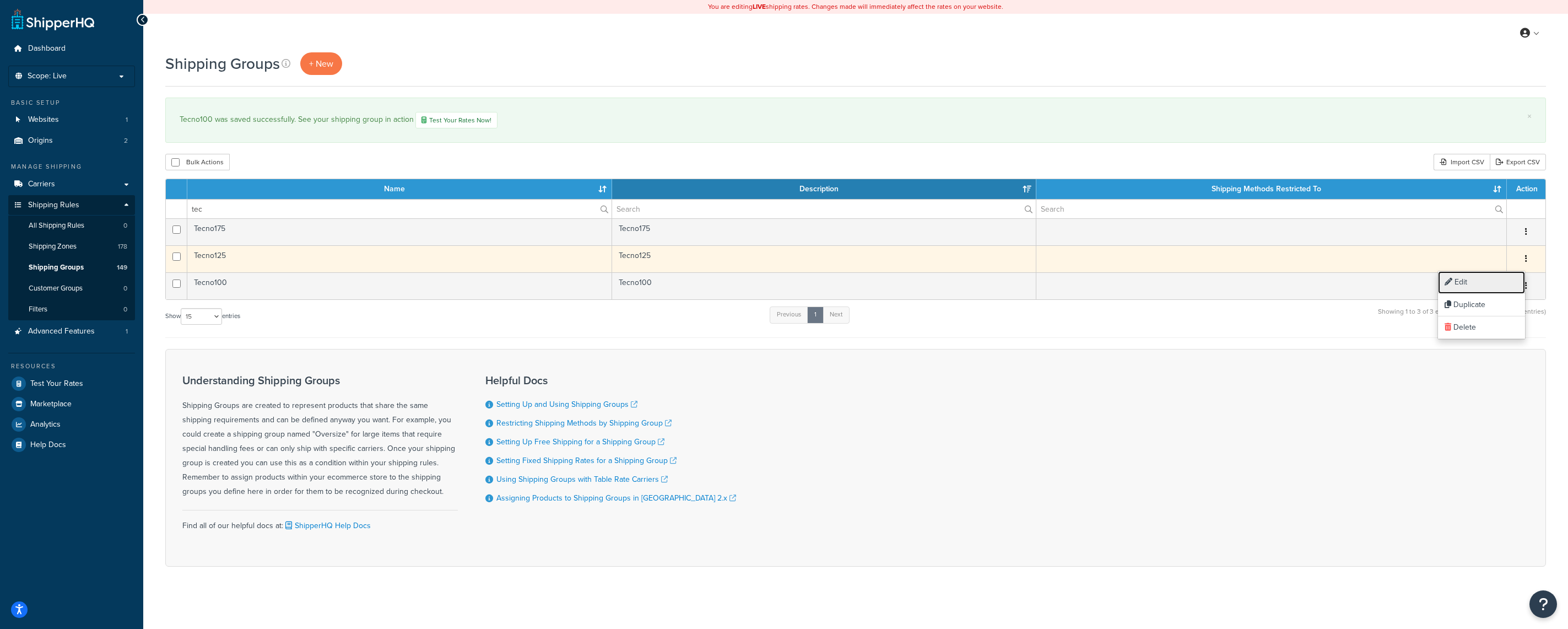
click at [1504, 277] on link "Edit" at bounding box center [1482, 283] width 87 height 23
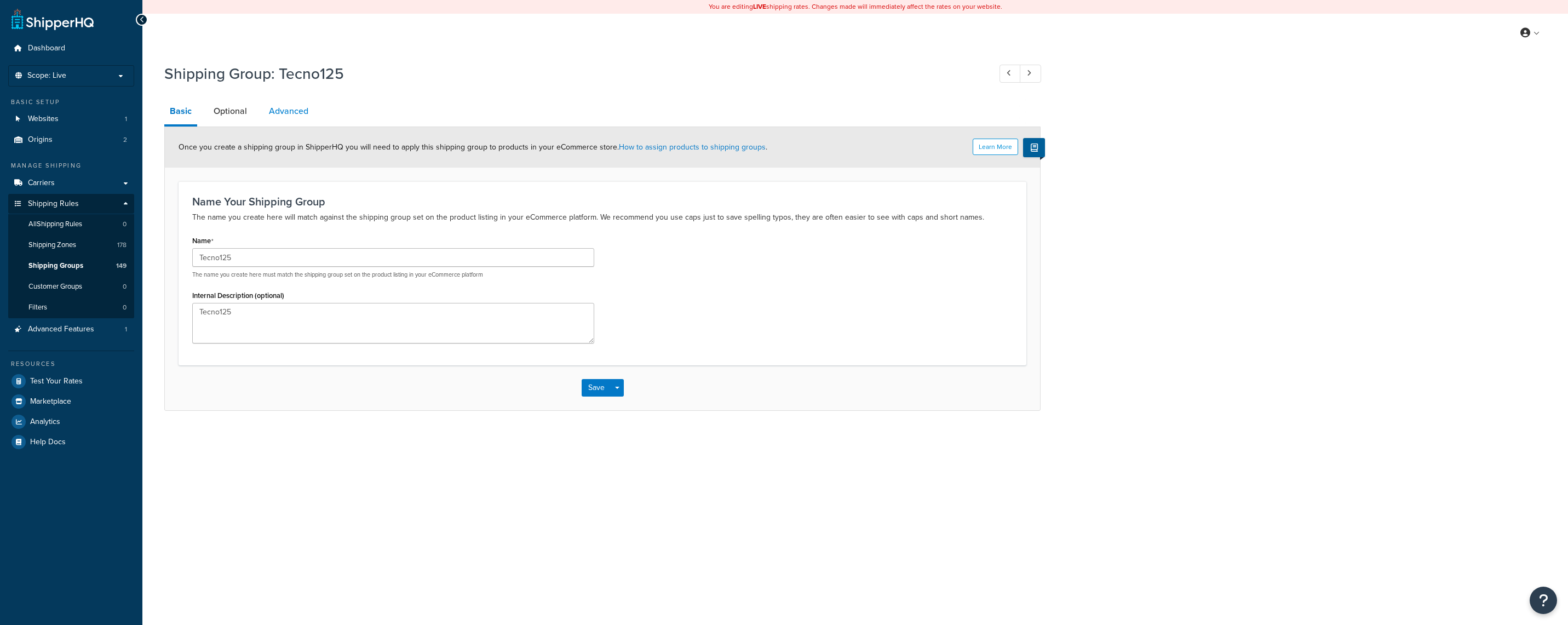
click at [293, 105] on link "Advanced" at bounding box center [289, 111] width 51 height 26
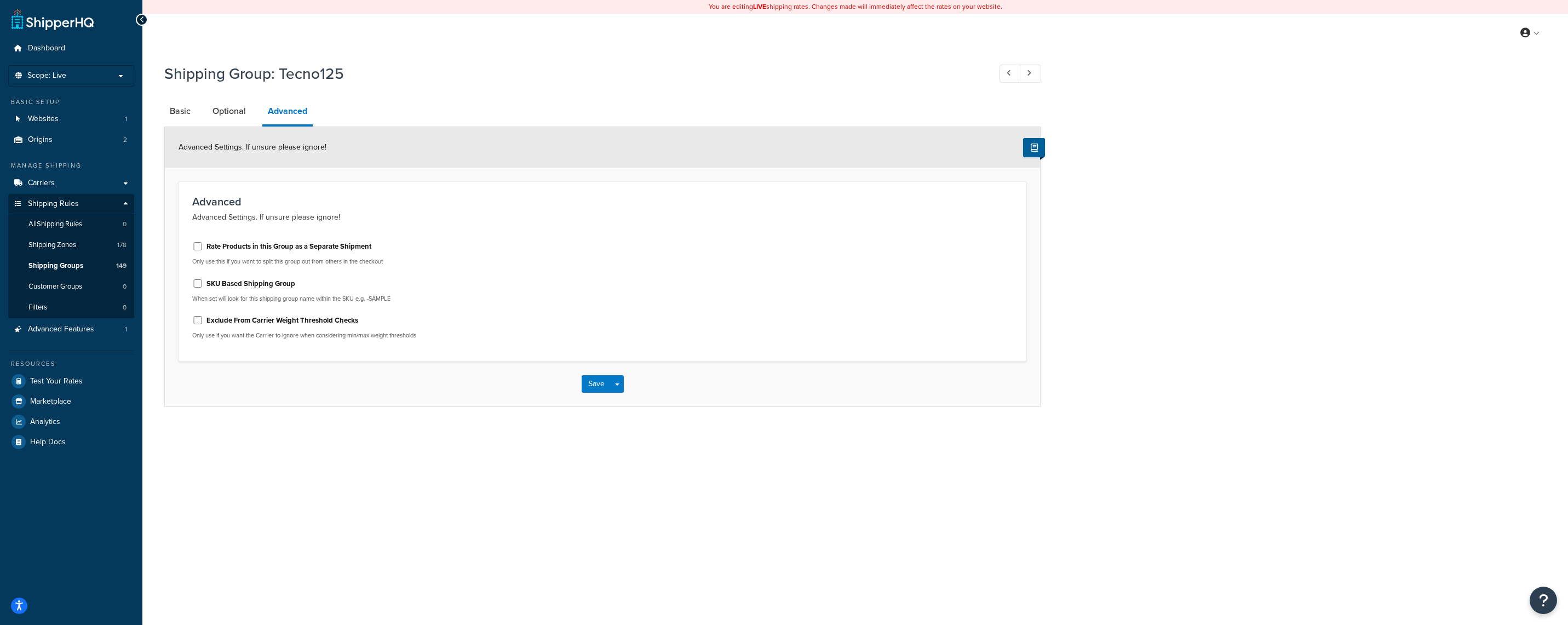
click at [232, 247] on label "Rate Products in this Group as a Separate Shipment" at bounding box center [289, 246] width 165 height 10
click at [203, 247] on input "Rate Products in this Group as a Separate Shipment" at bounding box center [197, 246] width 11 height 8
checkbox input "true"
click at [588, 382] on button "Save" at bounding box center [596, 384] width 29 height 17
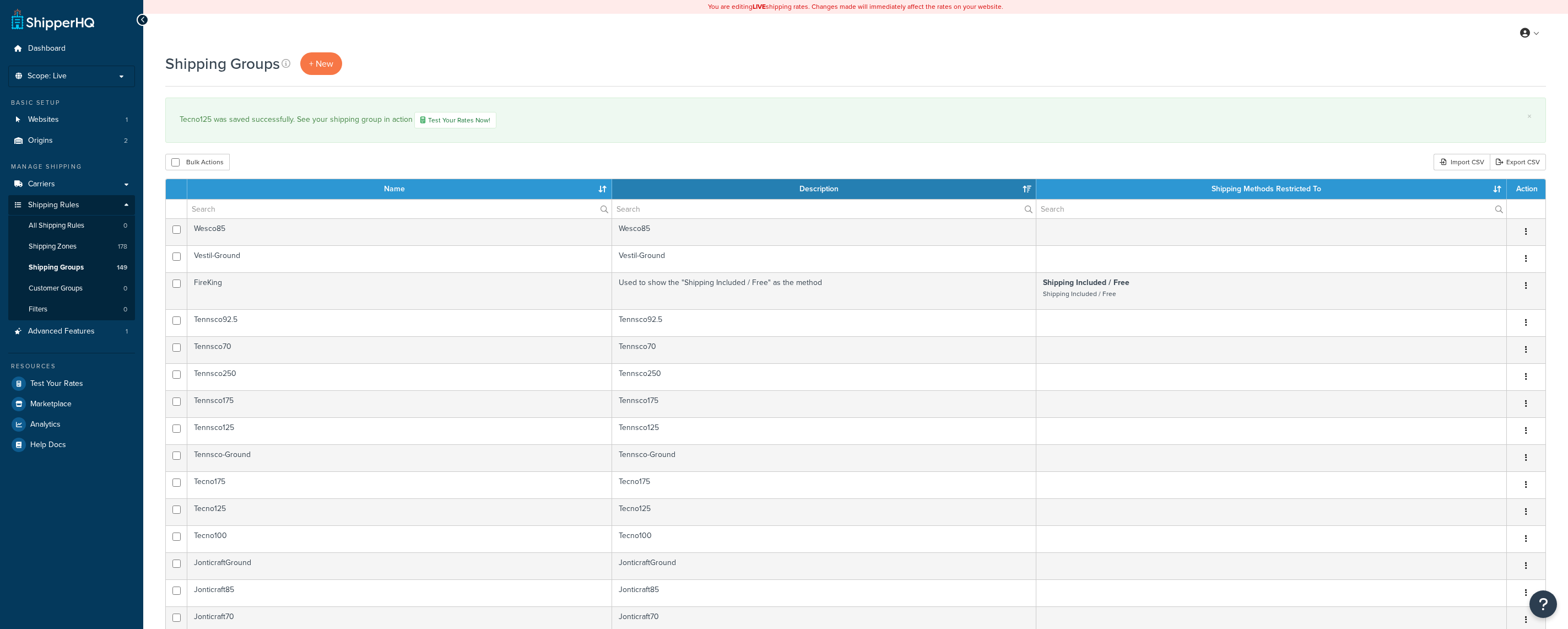
select select "15"
click at [297, 214] on input "text" at bounding box center [399, 209] width 424 height 19
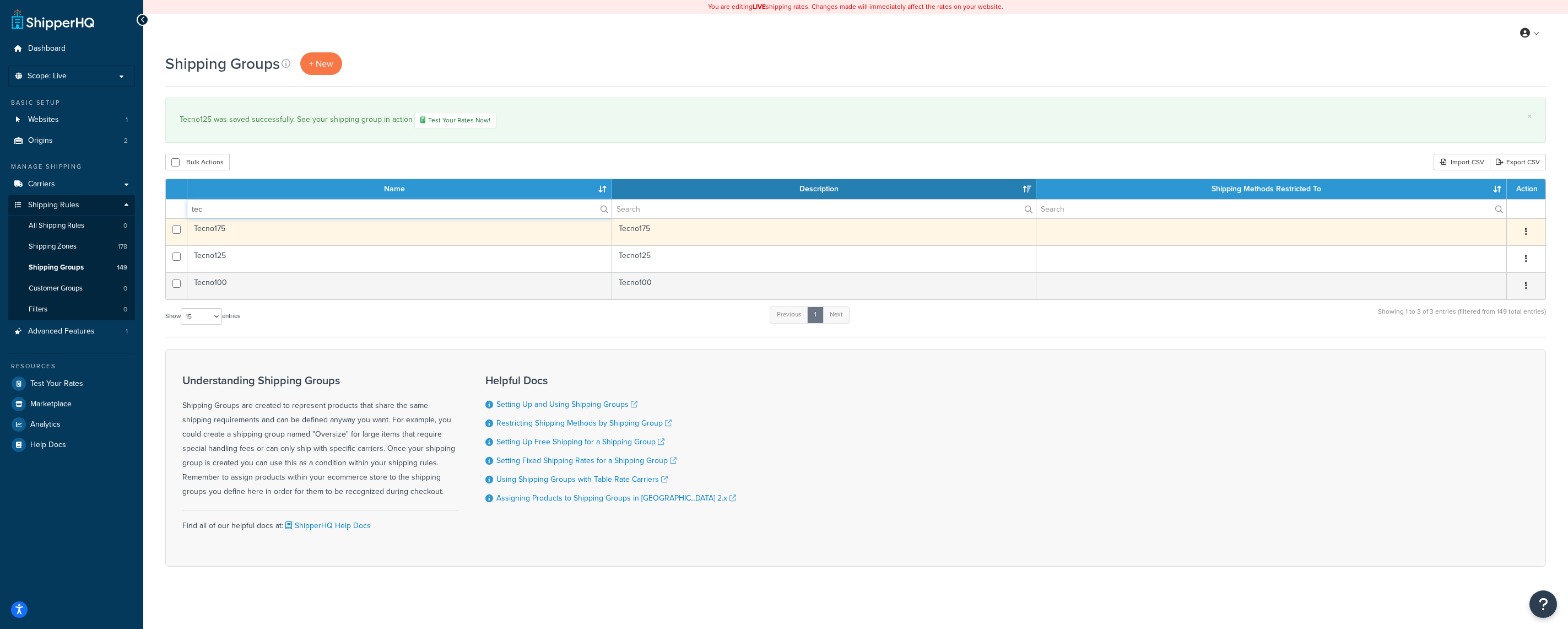
type input "tec"
click at [1526, 235] on icon "button" at bounding box center [1526, 231] width 2 height 7
click at [1500, 248] on link "Edit" at bounding box center [1482, 256] width 87 height 23
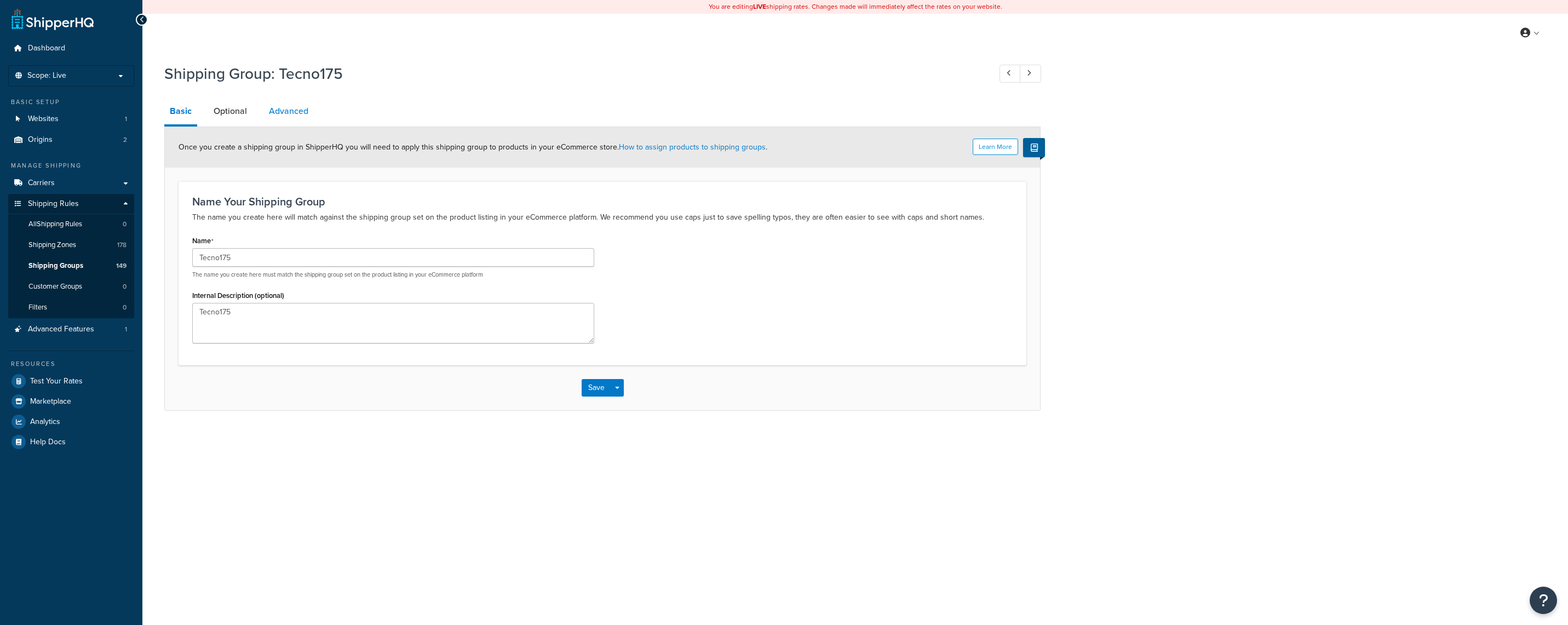
click at [284, 111] on link "Advanced" at bounding box center [289, 111] width 51 height 26
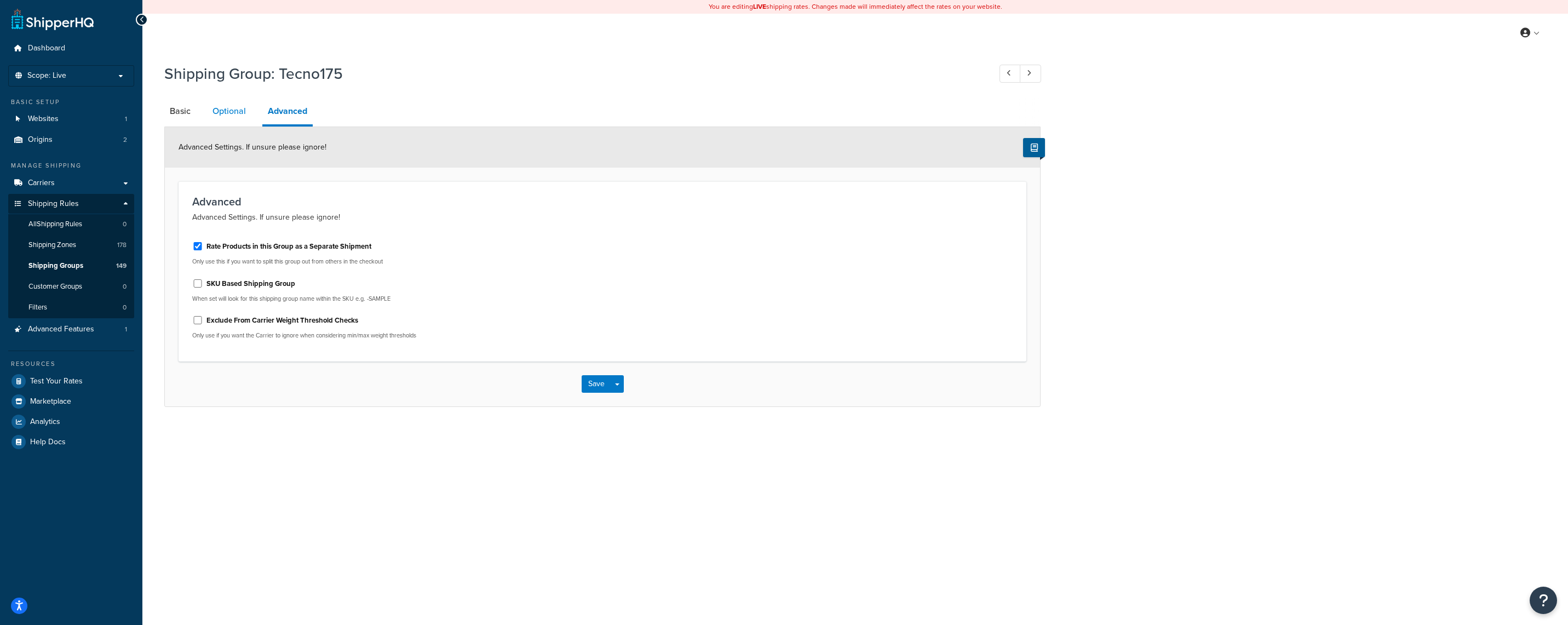
click at [238, 117] on link "Optional" at bounding box center [229, 111] width 45 height 26
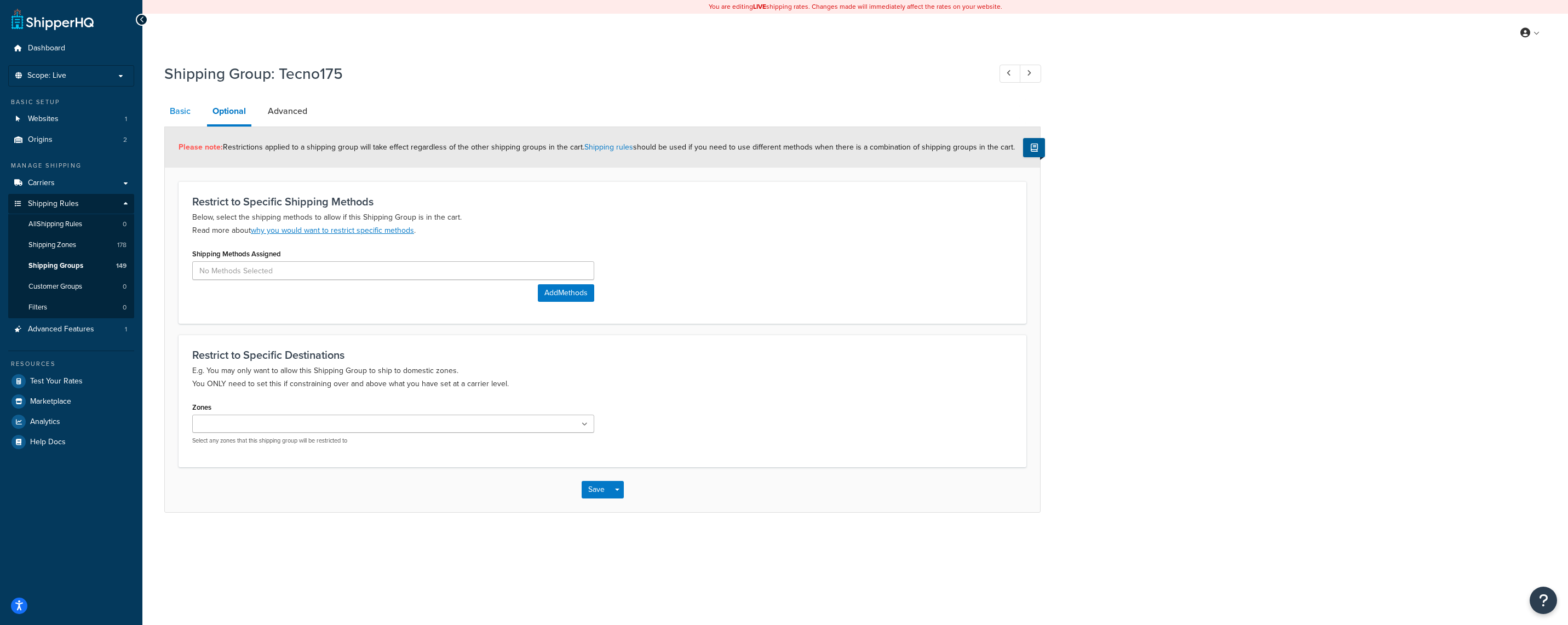
click at [185, 116] on link "Basic" at bounding box center [180, 111] width 32 height 26
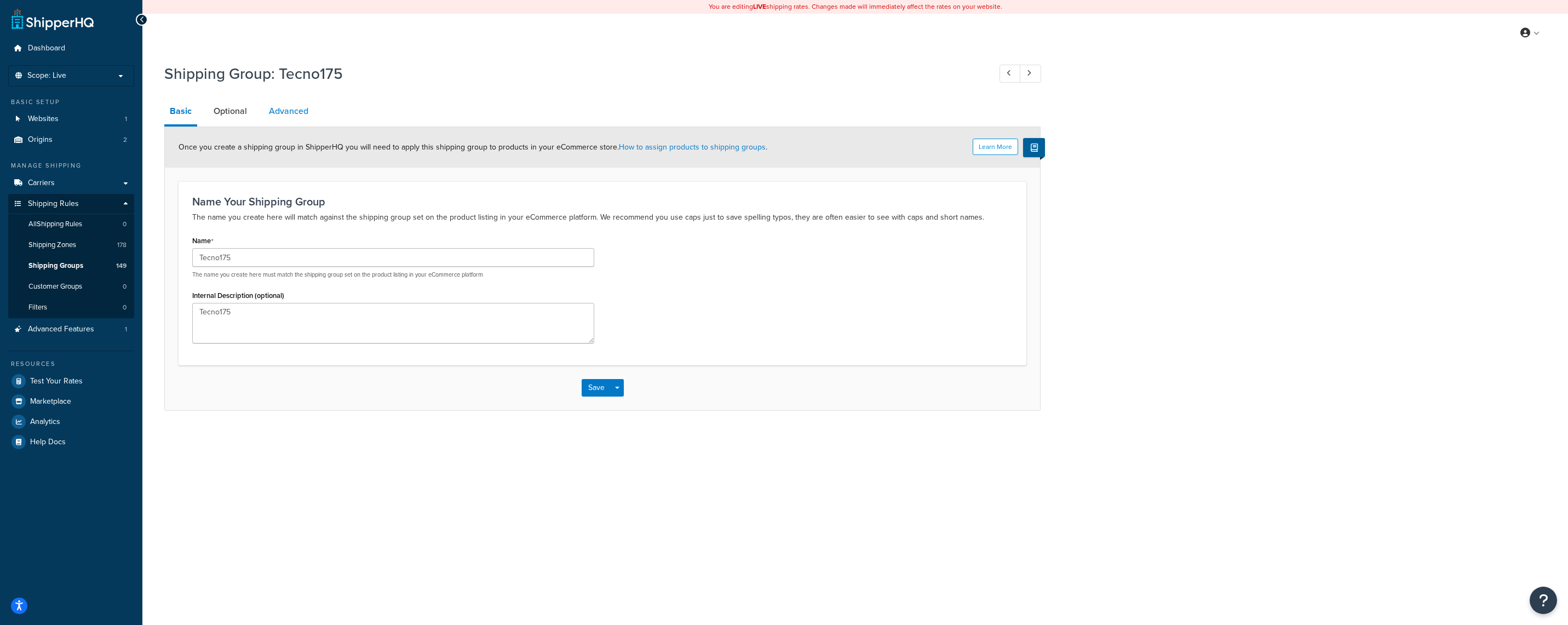
click at [293, 117] on link "Advanced" at bounding box center [289, 111] width 51 height 26
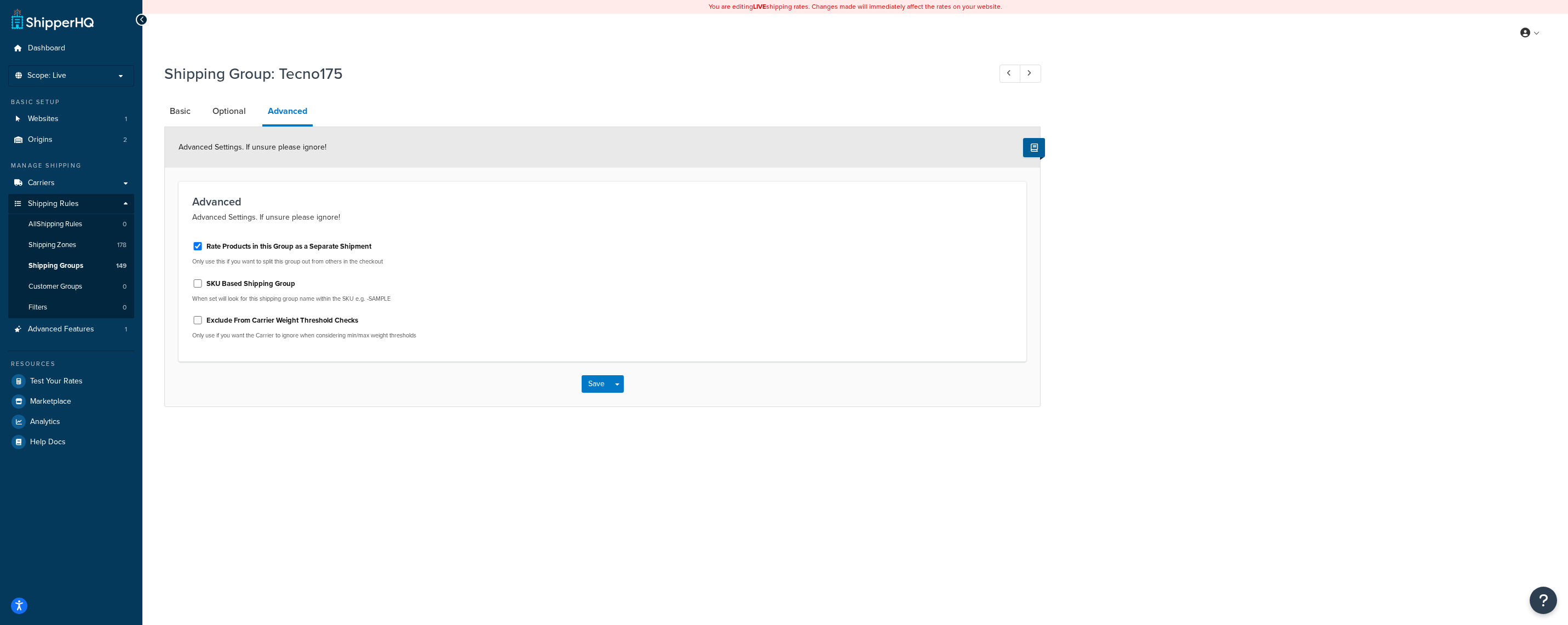
click at [1200, 216] on div "Shipping Group: Tecno175 Basic Optional Advanced Advanced Settings. If unsure p…" at bounding box center [856, 245] width 1426 height 377
click at [176, 110] on link "Basic" at bounding box center [180, 111] width 32 height 26
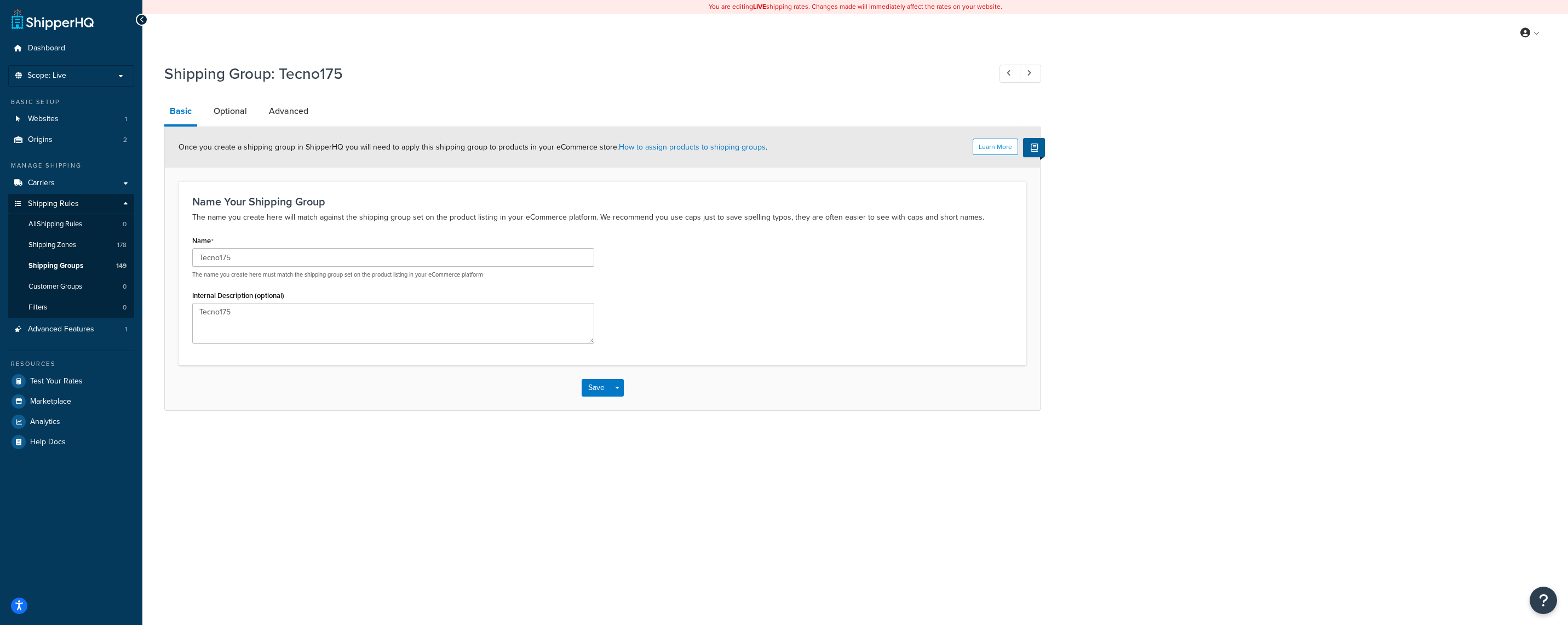
click at [1247, 125] on div "Shipping Group: Tecno175 Basic Optional Advanced Learn More Once you create a s…" at bounding box center [856, 247] width 1426 height 381
click at [73, 265] on span "Shipping Groups" at bounding box center [56, 266] width 55 height 9
click at [269, 106] on link "Advanced" at bounding box center [289, 111] width 51 height 26
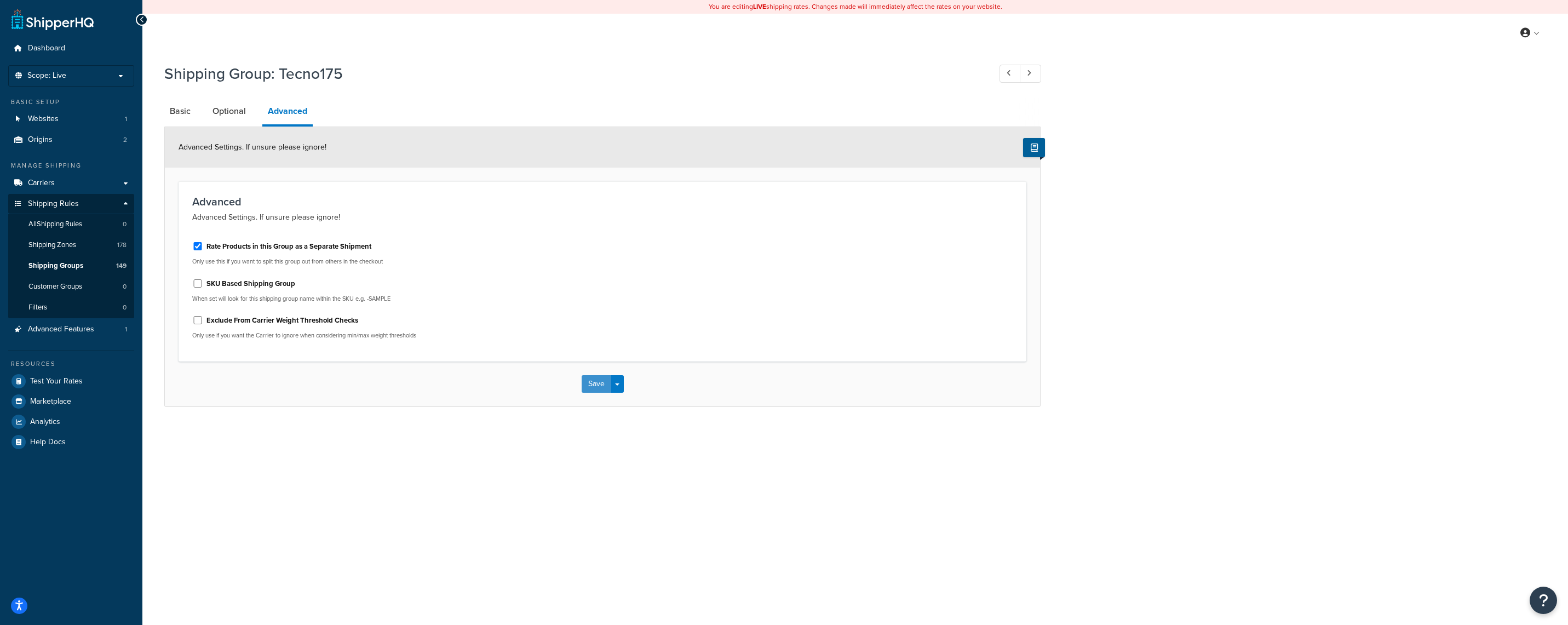
click at [590, 390] on button "Save" at bounding box center [596, 384] width 29 height 17
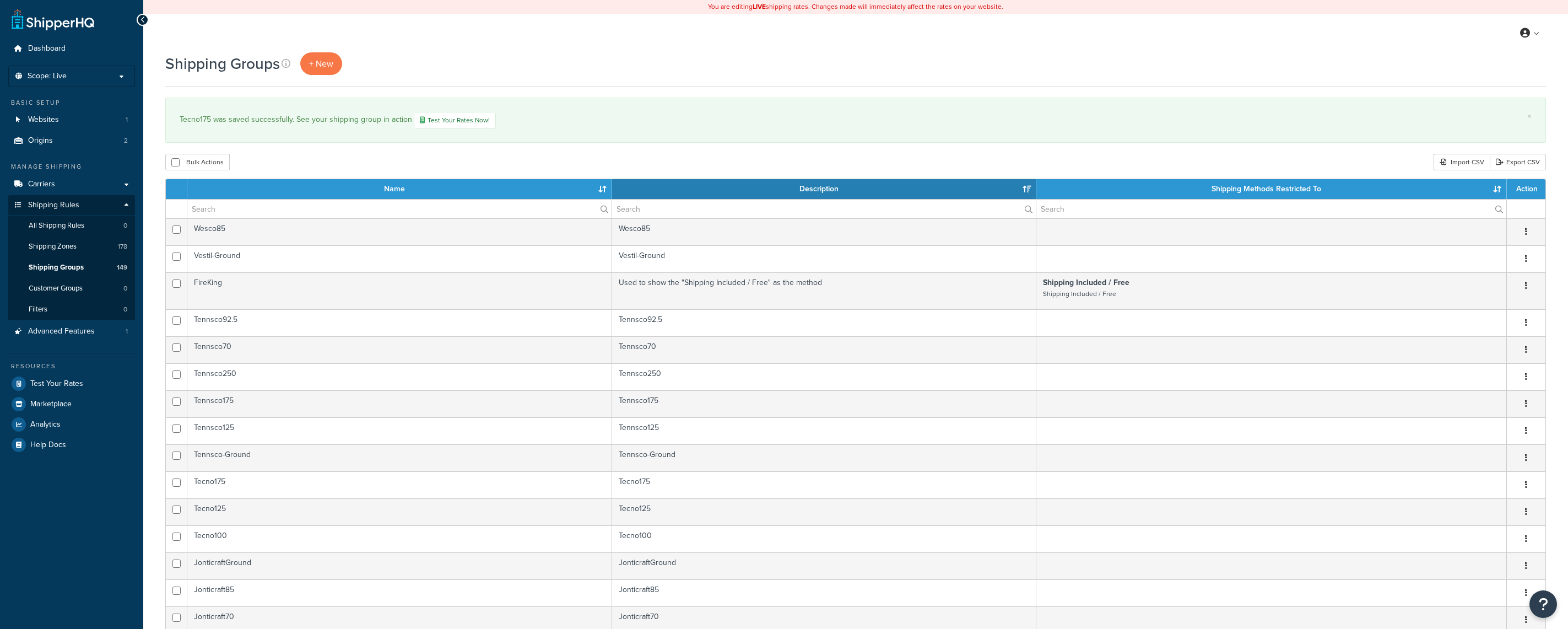
select select "15"
click at [271, 201] on input "text" at bounding box center [399, 209] width 424 height 19
paste input "GhentWaddell250"
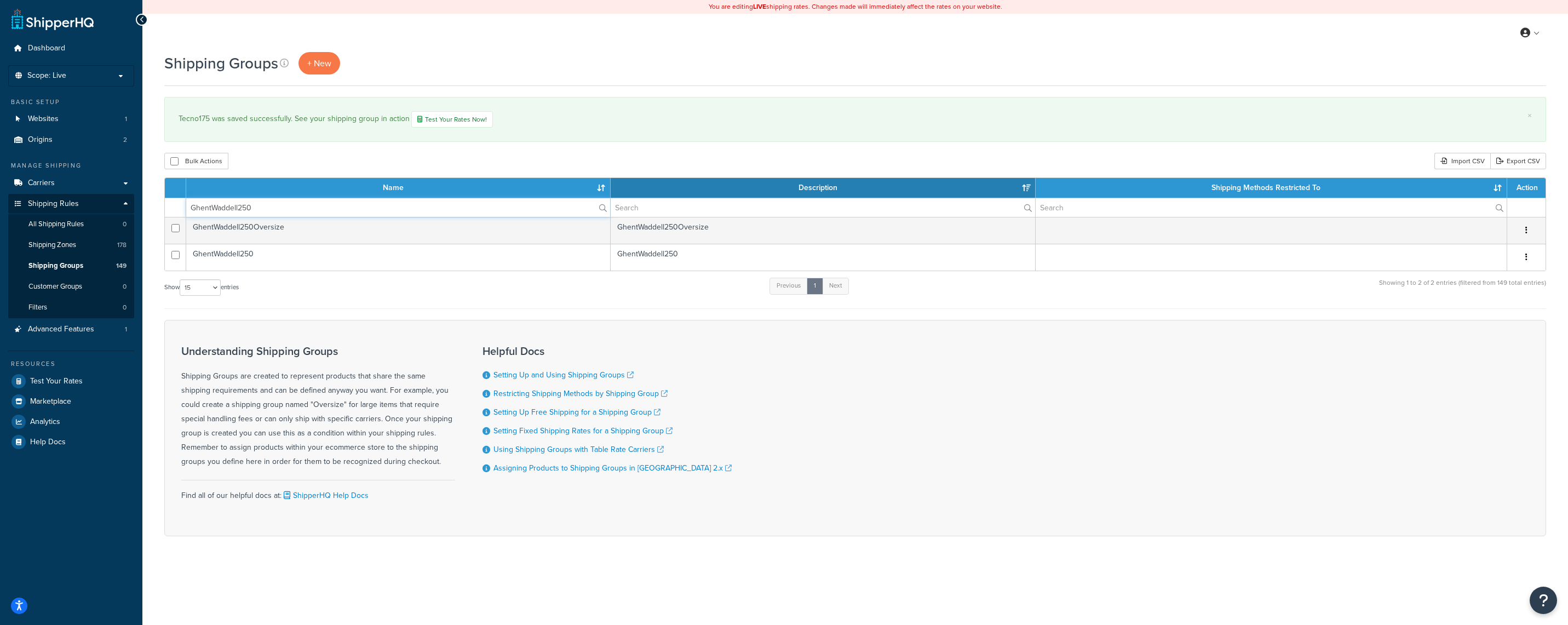
type input "GhentWaddell250"
click at [155, 308] on div "Shipping Groups + New × Tecno175 was saved successfully. See your shipping grou…" at bounding box center [856, 313] width 1426 height 522
click at [1426, 89] on div "Shipping Groups + New × Tecno175 was saved successfully. See your shipping grou…" at bounding box center [856, 313] width 1426 height 522
